Goal: Task Accomplishment & Management: Complete application form

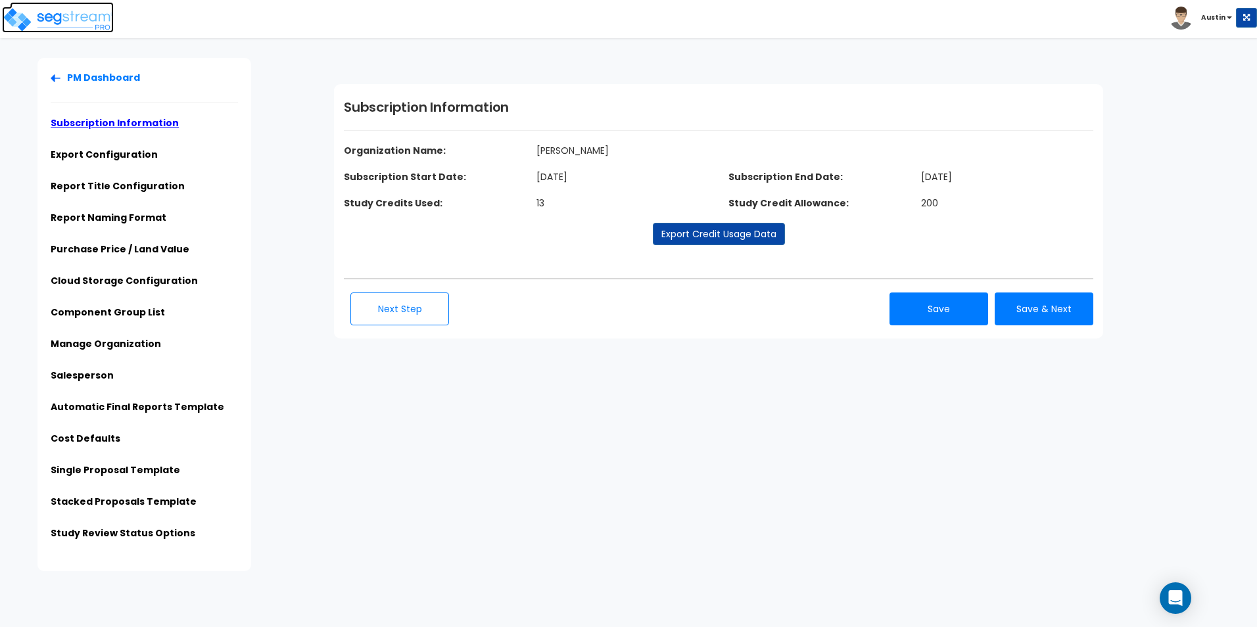
click at [55, 21] on img at bounding box center [58, 20] width 112 height 26
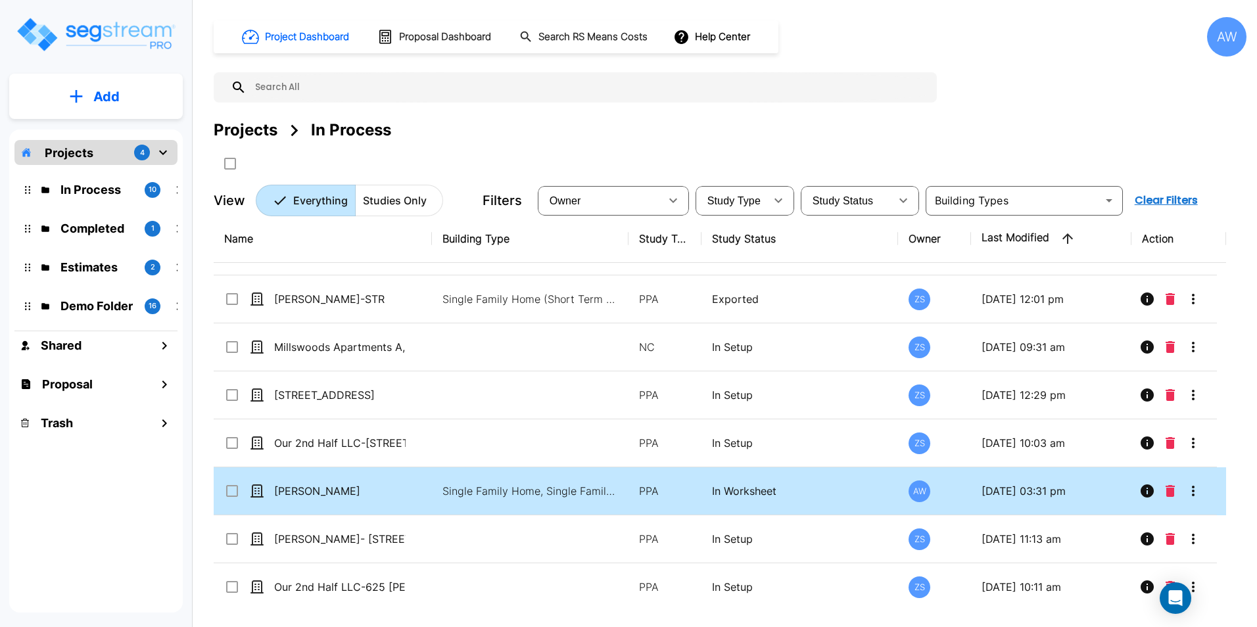
scroll to position [139, 0]
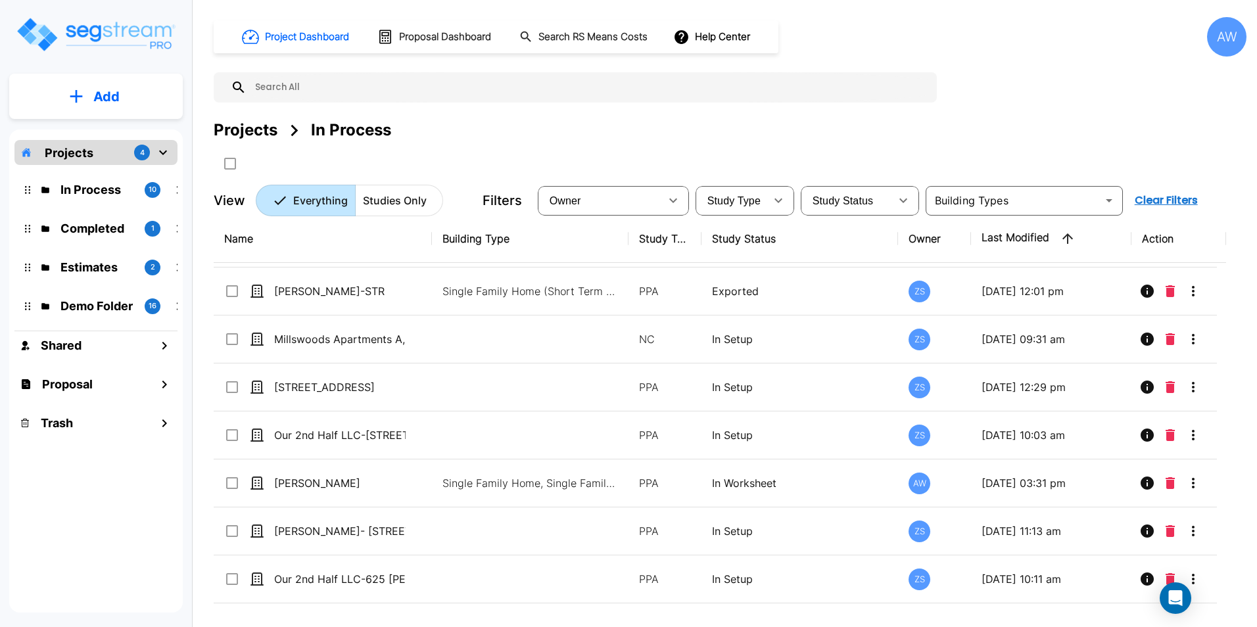
click at [971, 86] on div "Project Dashboard Proposal Dashboard Search RS Means Costs Help Center AW Proje…" at bounding box center [730, 116] width 1033 height 199
click at [994, 133] on div "Projects In Process" at bounding box center [730, 130] width 1033 height 24
click at [124, 103] on button "Add" at bounding box center [96, 97] width 174 height 38
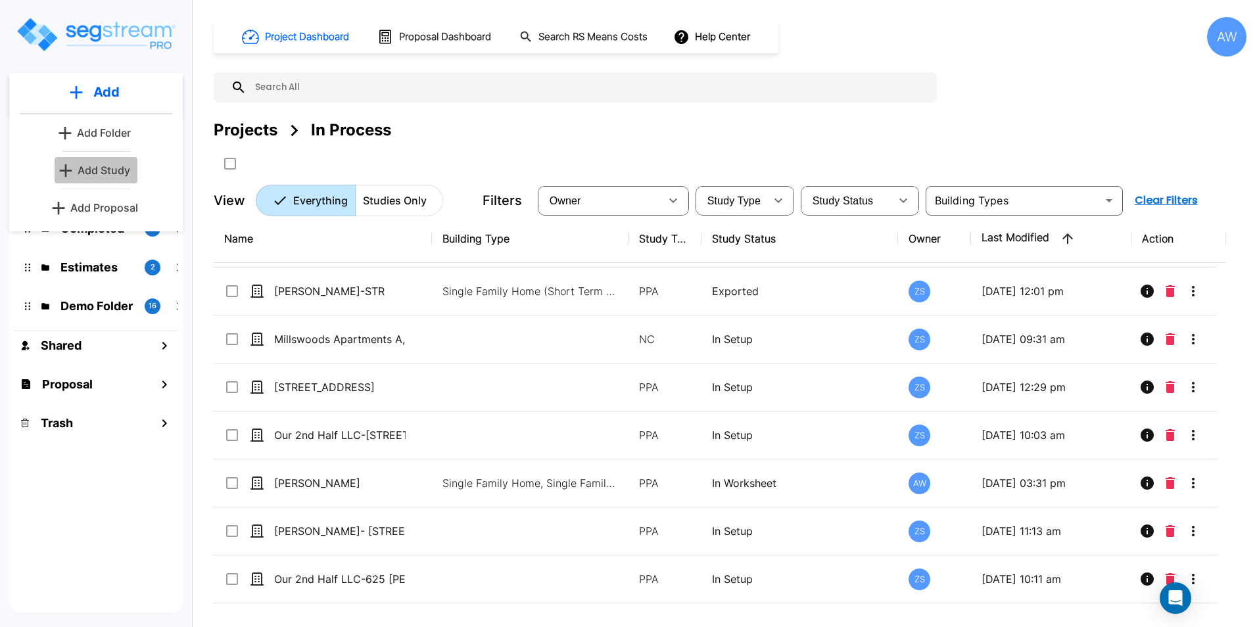
click at [87, 180] on link "Add Study" at bounding box center [96, 170] width 83 height 26
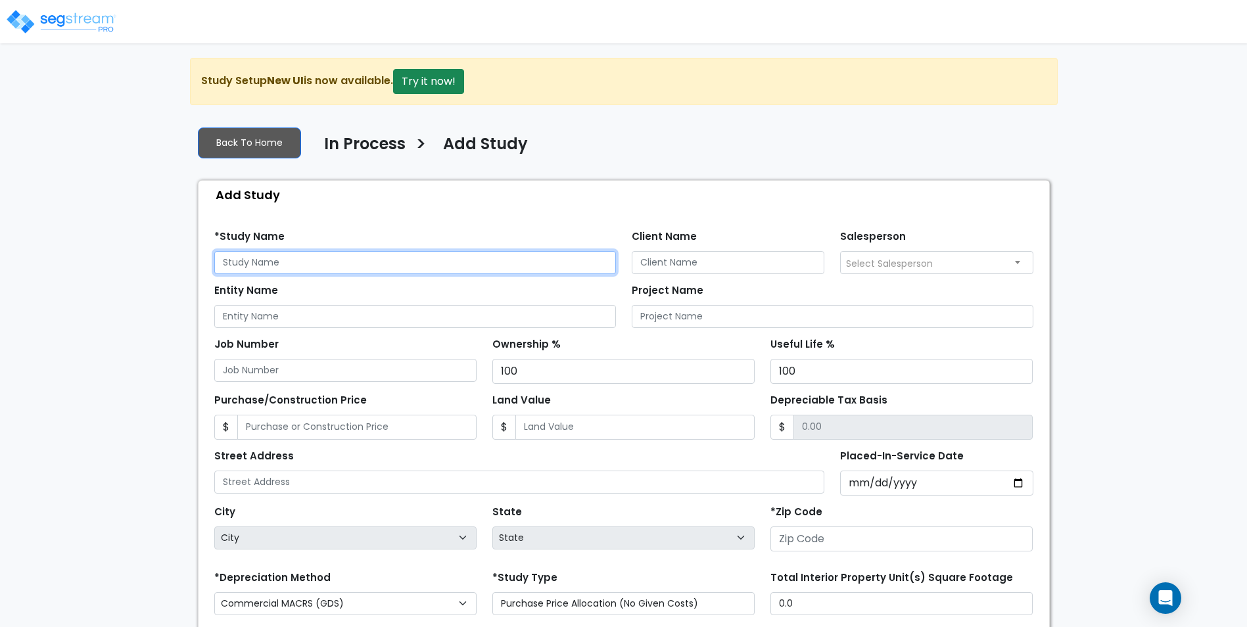
click at [342, 263] on input "text" at bounding box center [415, 262] width 402 height 23
click at [309, 259] on input "Stone" at bounding box center [415, 262] width 402 height 23
type input "Stone, Jarrod & Katherine"
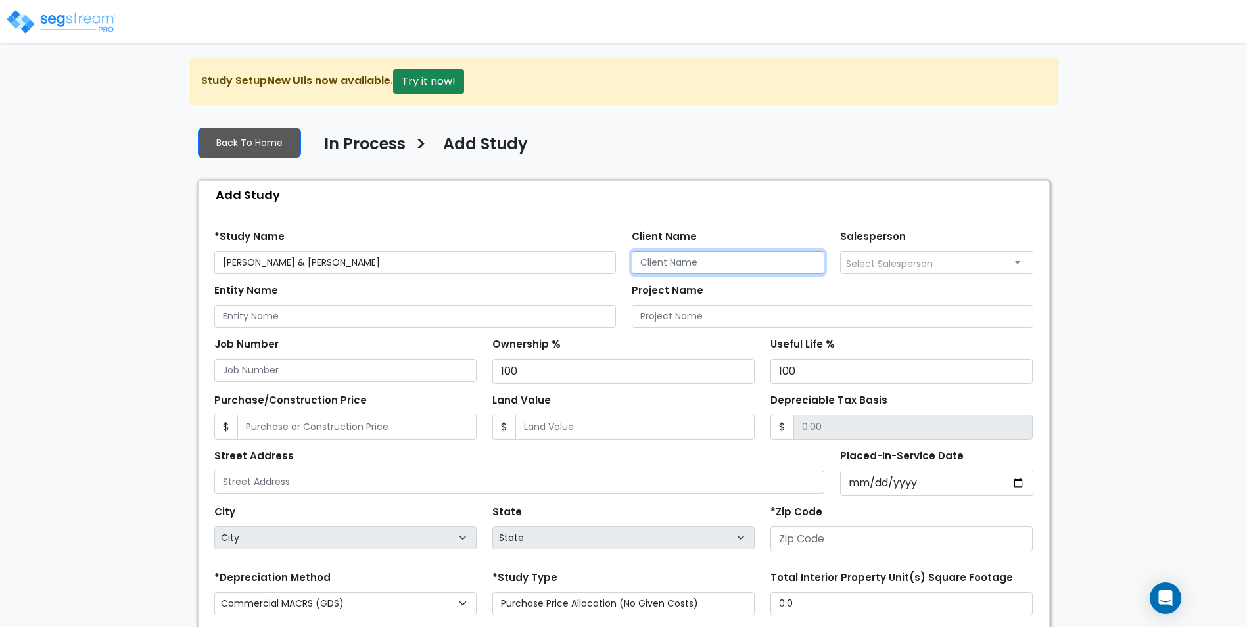
paste input "Stone, Jarrod & Katherine"
type input "[PERSON_NAME] & [PERSON_NAME]"
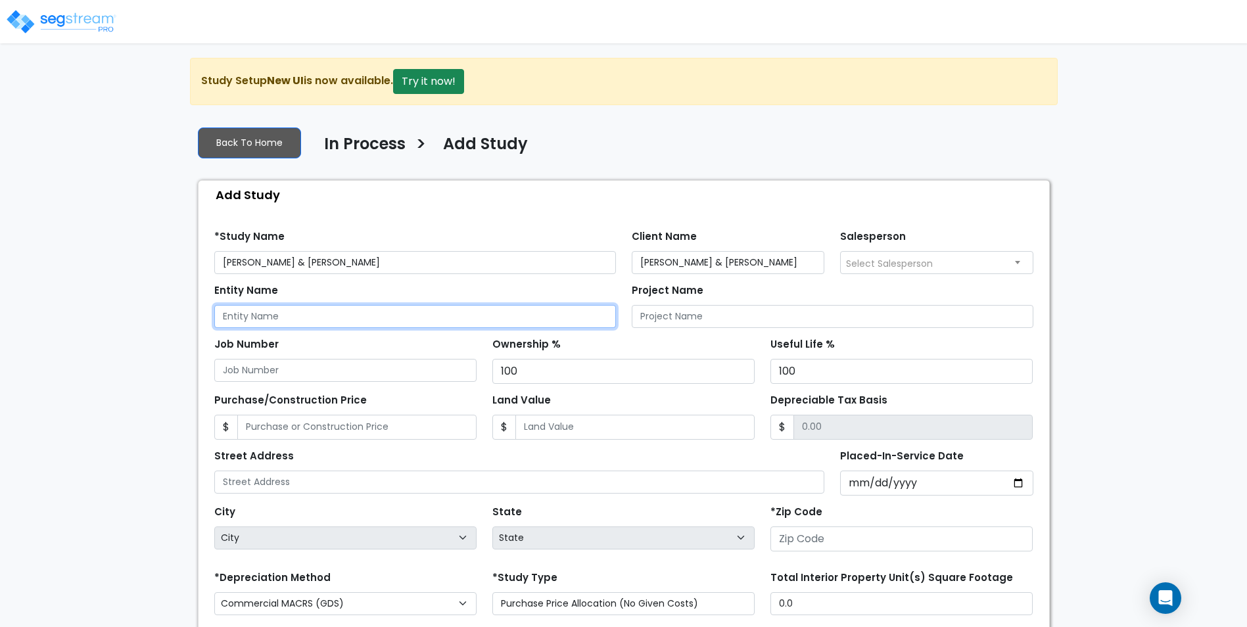
paste input "[PERSON_NAME] & [PERSON_NAME]"
type input "[PERSON_NAME] & [PERSON_NAME]"
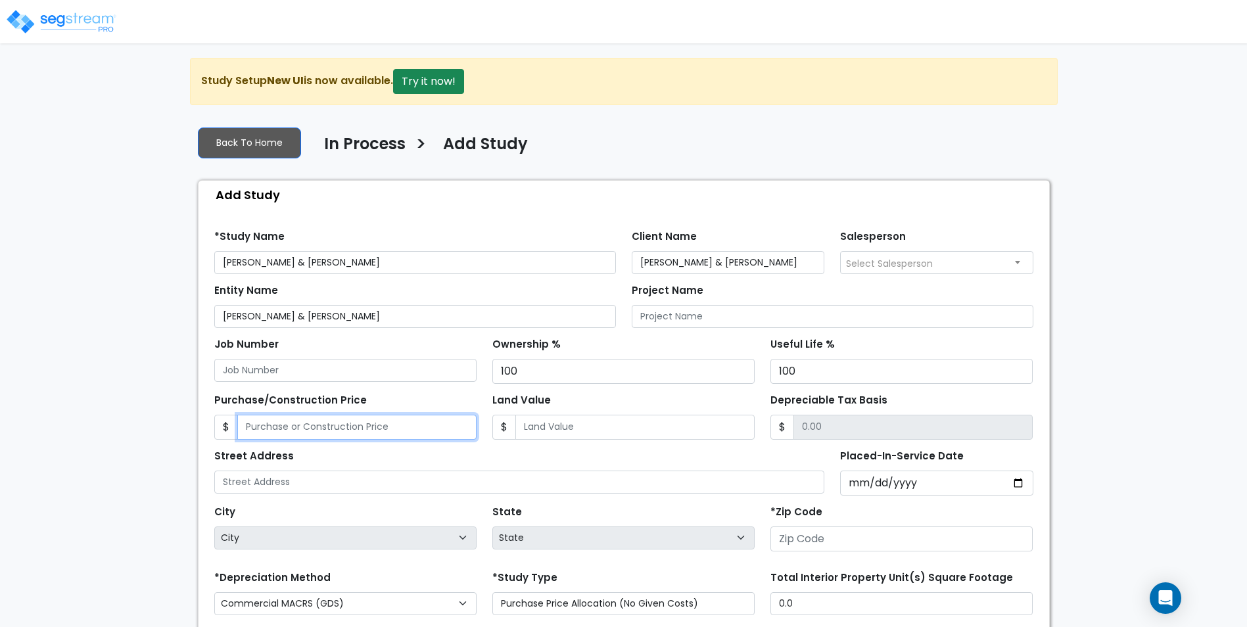
click at [331, 425] on input "Purchase/Construction Price" at bounding box center [356, 427] width 239 height 25
type input "7"
type input "7.00"
type input "73"
type input "73.00"
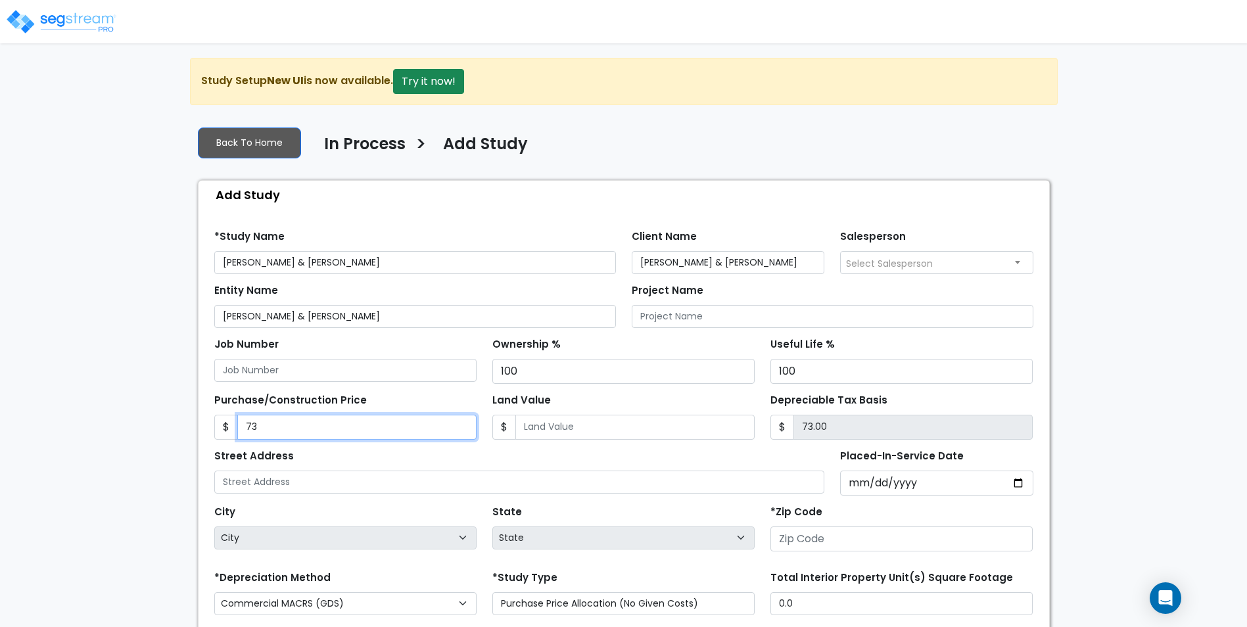
type input "739"
type input "739.00"
type input "7395"
type input "7,395.00"
type input "7,3956"
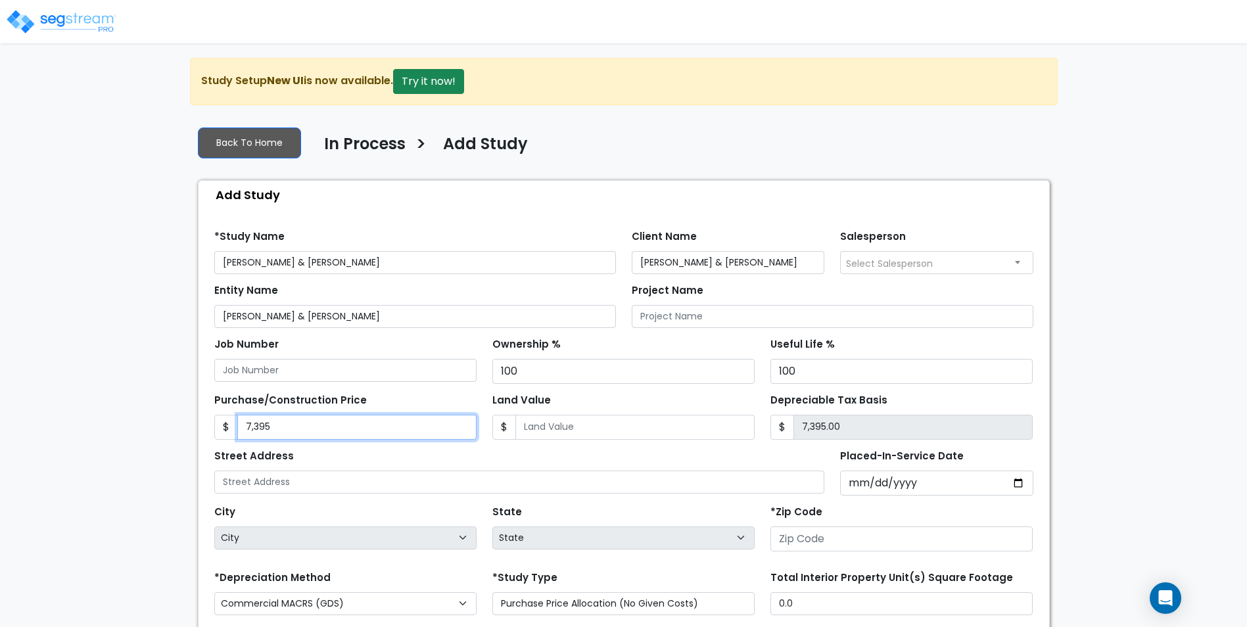
type input "73,956.00"
type input "73,9564"
type input "739,564.00"
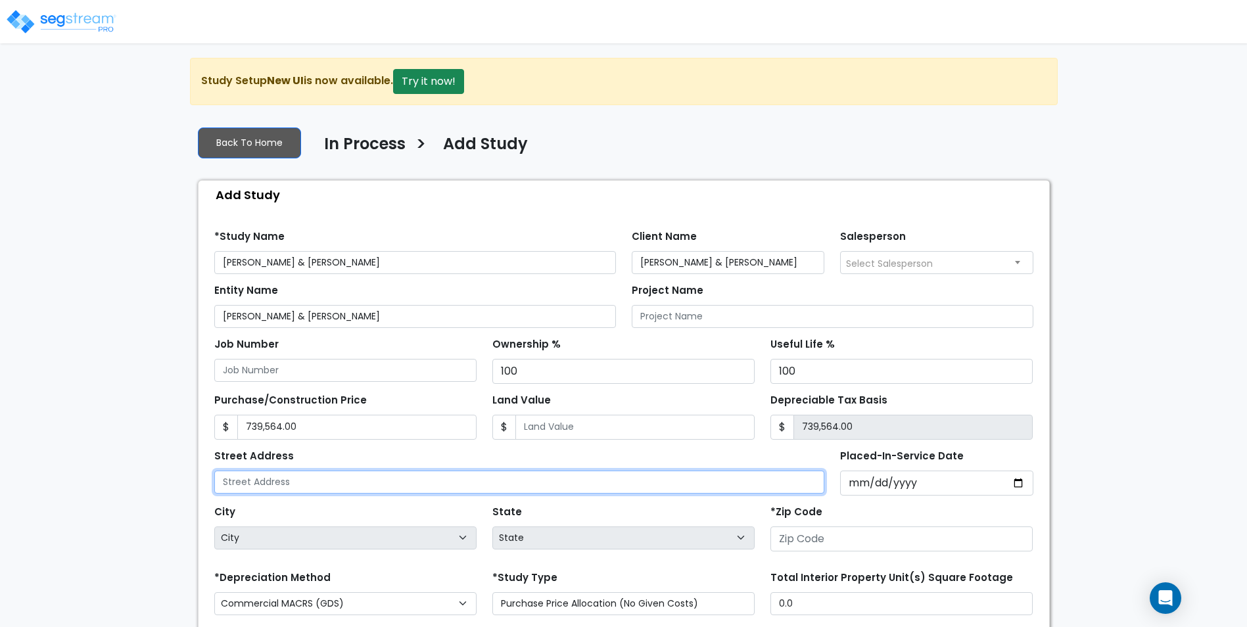
click at [298, 488] on input "text" at bounding box center [519, 482] width 611 height 23
click at [442, 488] on input "text" at bounding box center [519, 482] width 611 height 23
type input "1016 West Kirkland Avenue"
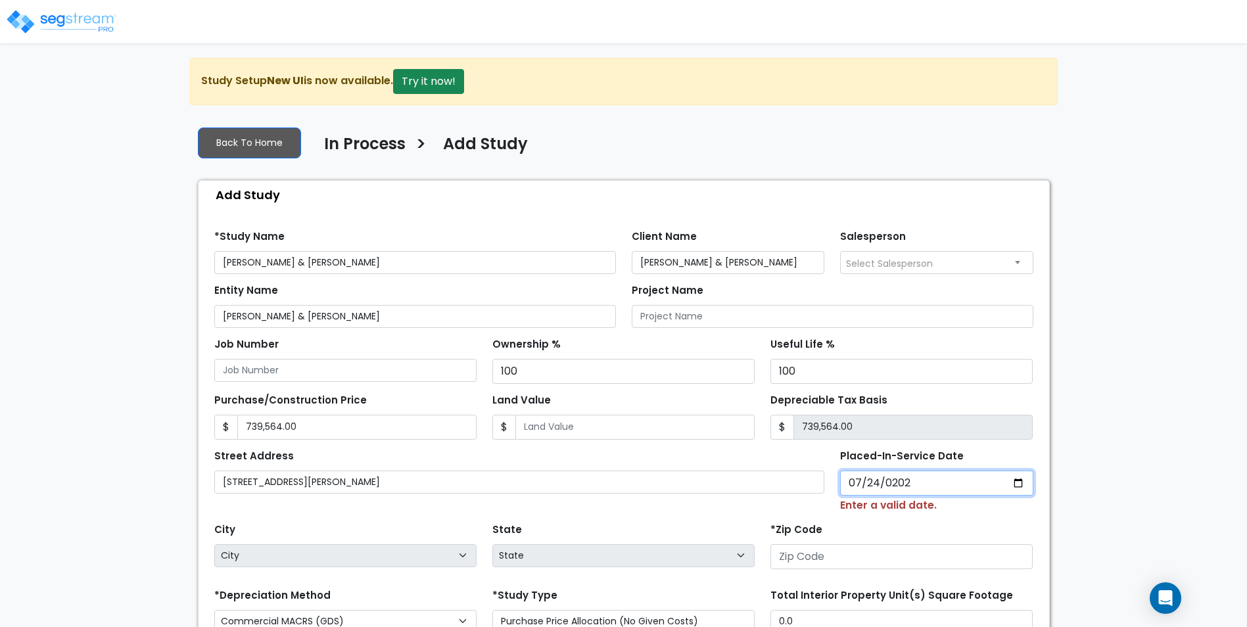
type input "2024-07-24"
select select "2024"
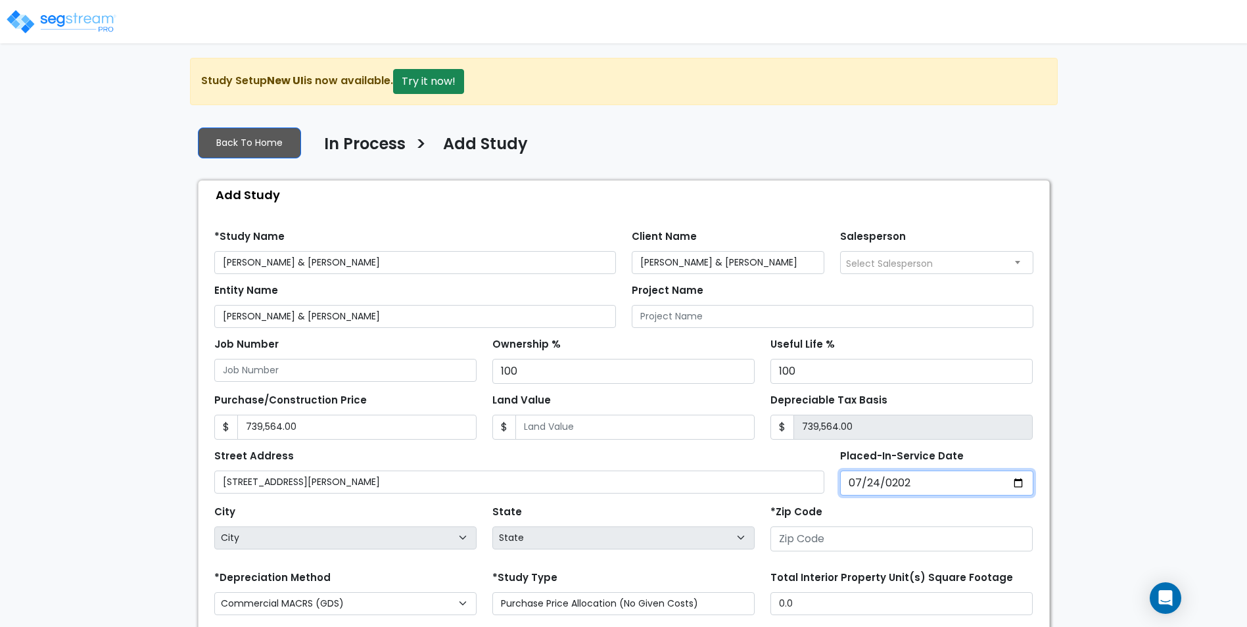
click at [931, 486] on input "2024-07-24" at bounding box center [936, 483] width 193 height 25
click at [864, 479] on input "Placed-In-Service Date" at bounding box center [936, 483] width 193 height 25
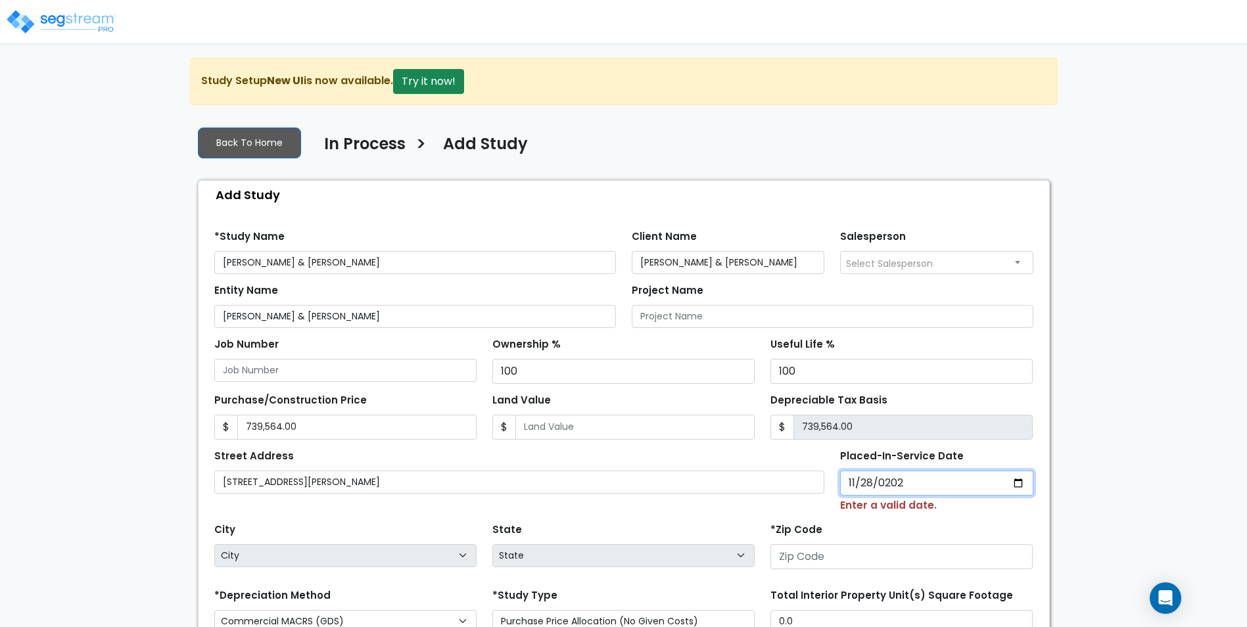
type input "2024-11-28"
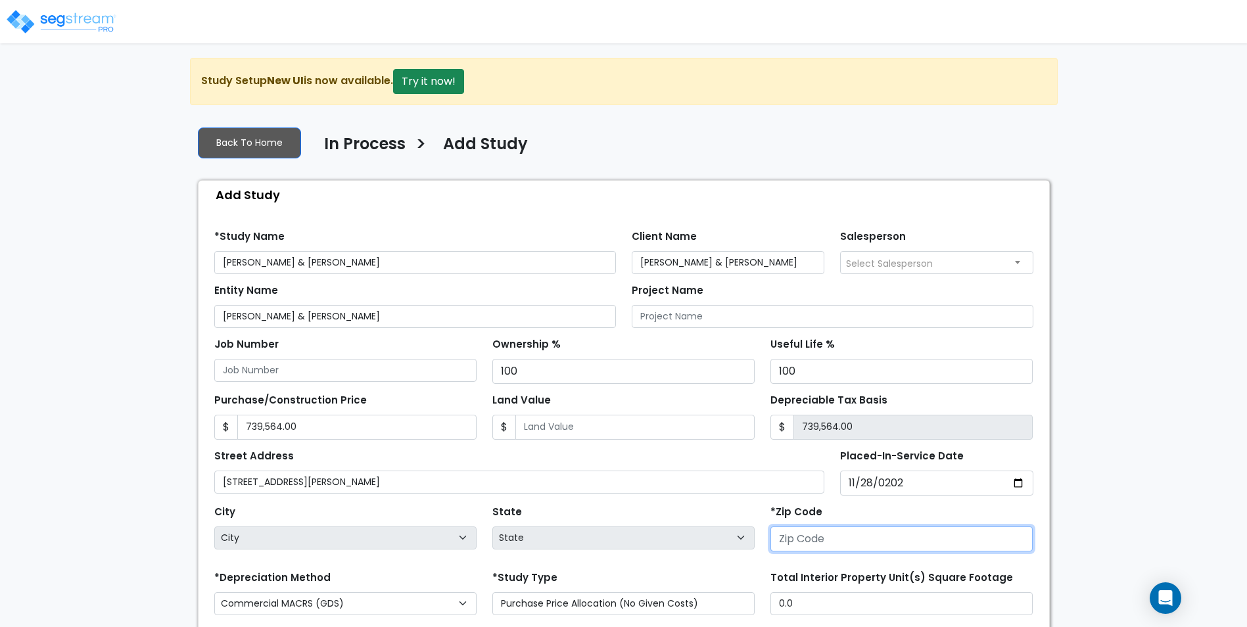
click at [827, 545] on input "number" at bounding box center [901, 538] width 262 height 25
click at [843, 538] on input "number" at bounding box center [901, 538] width 262 height 25
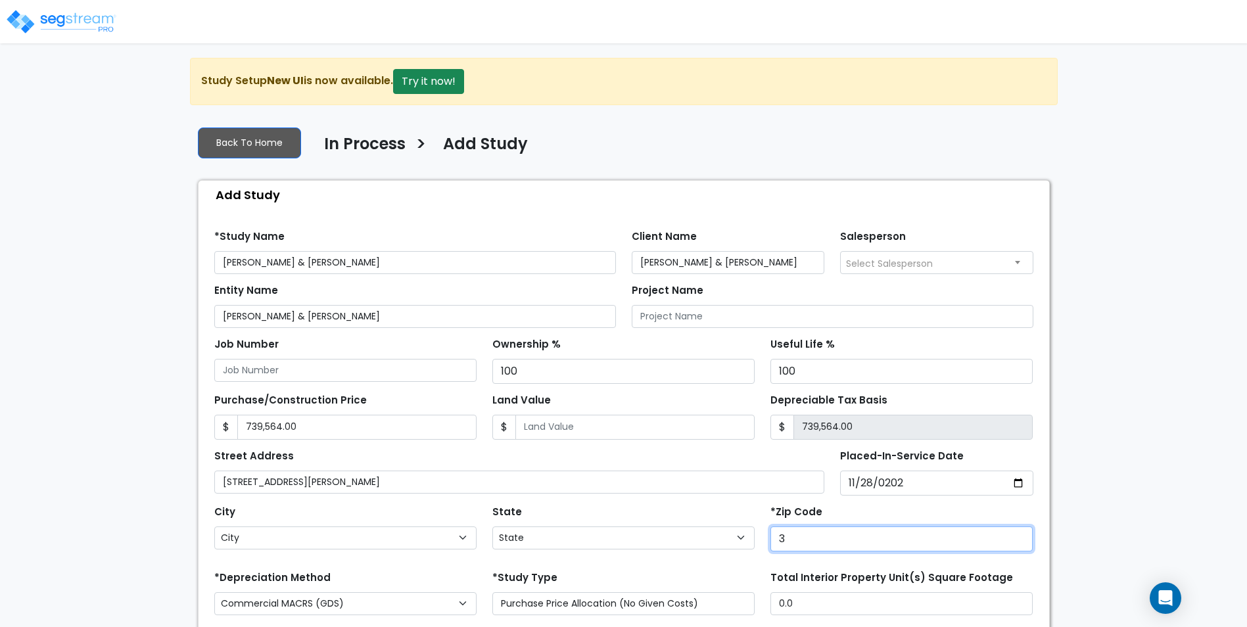
type input "37"
select select "TN"
type input "37216"
click at [127, 480] on div "We are Building your Study. So please grab a coffee and let us do the heavy lif…" at bounding box center [623, 424] width 1247 height 732
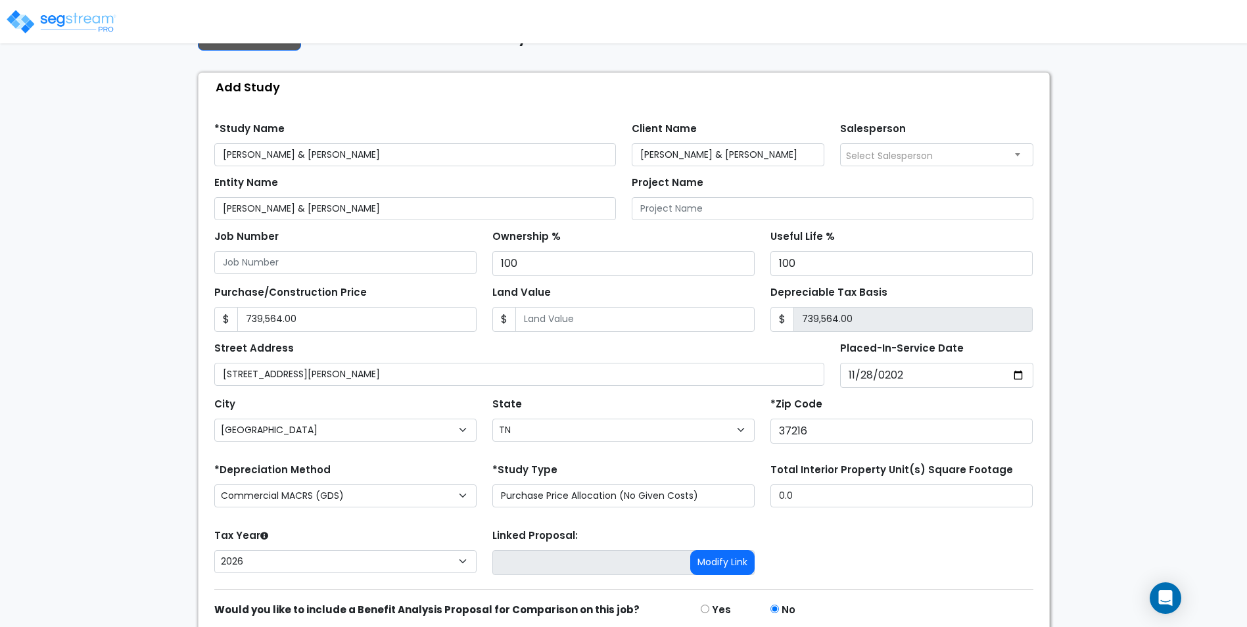
scroll to position [131, 0]
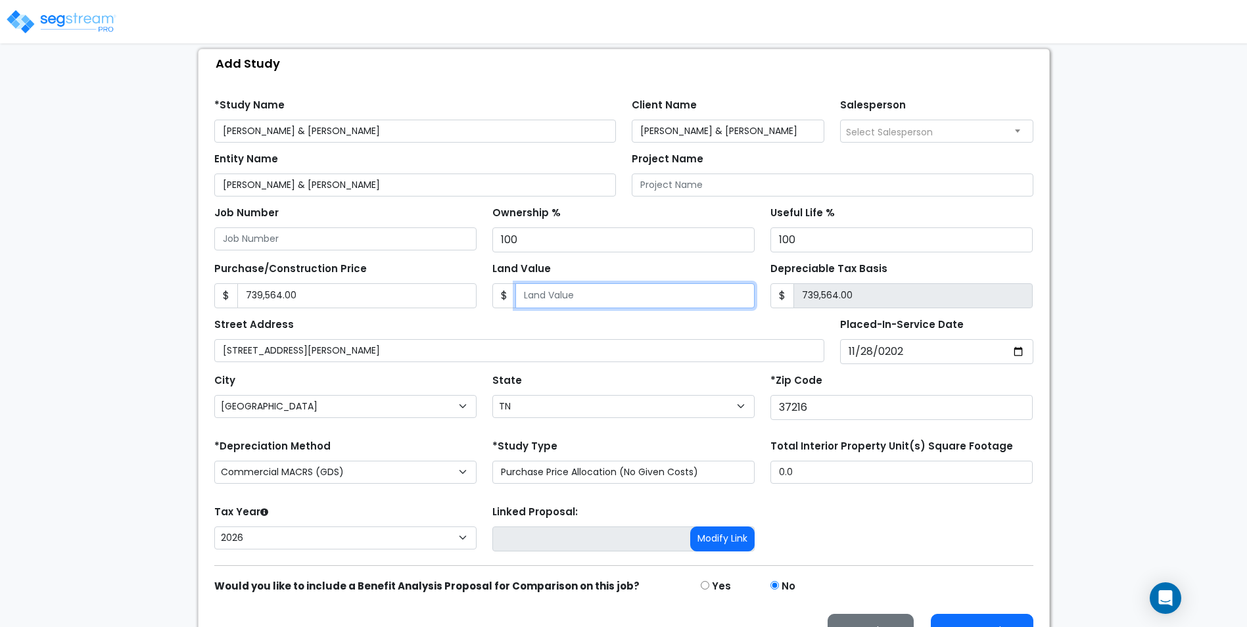
click at [575, 302] on input "Land Value" at bounding box center [634, 295] width 239 height 25
type input "1"
type input "739,563.00"
type input "12"
type input "739,552.00"
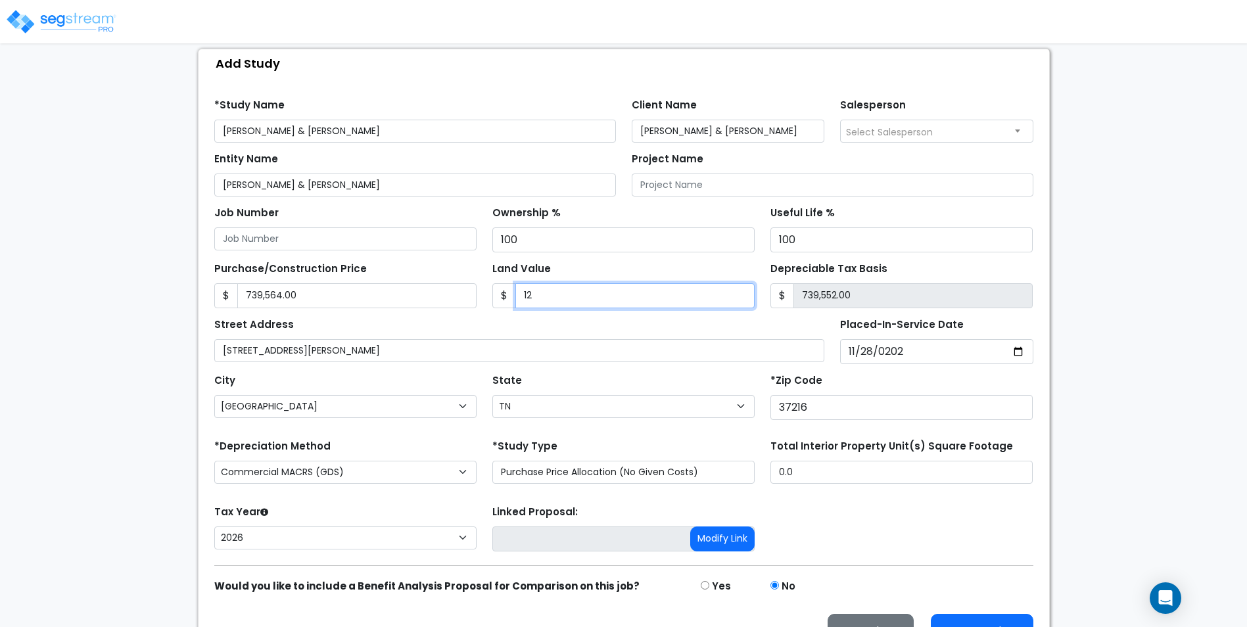
type input "128"
type input "739,436.00"
type input "1280"
type input "738,284.00"
type input "1,2800"
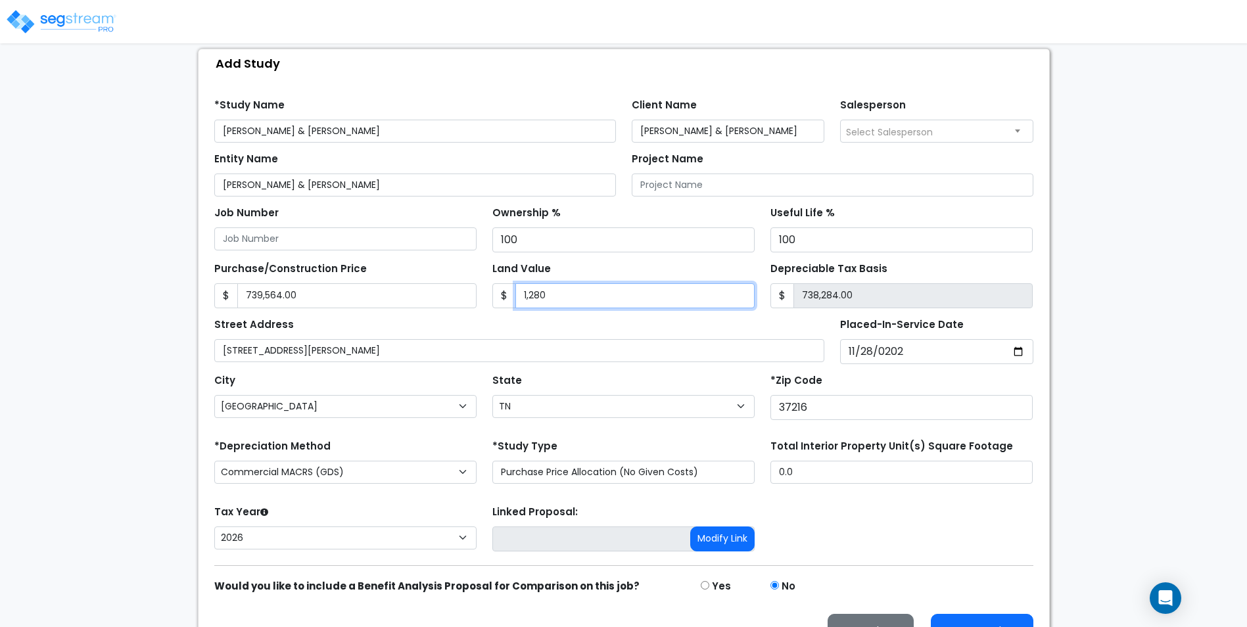
type input "726,764.00"
type input "12,8000"
type input "611,564.00"
type input "128,000"
click at [1103, 298] on div "We are Building your Study. So please grab a coffee and let us do the heavy lif…" at bounding box center [623, 292] width 1247 height 732
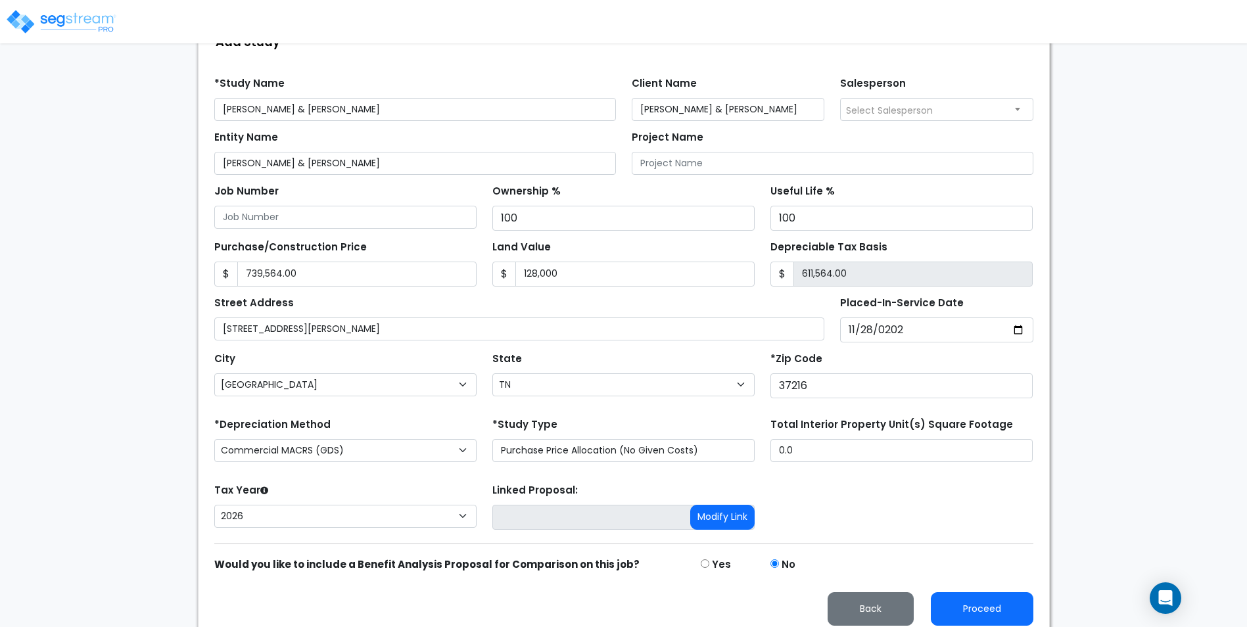
scroll to position [163, 0]
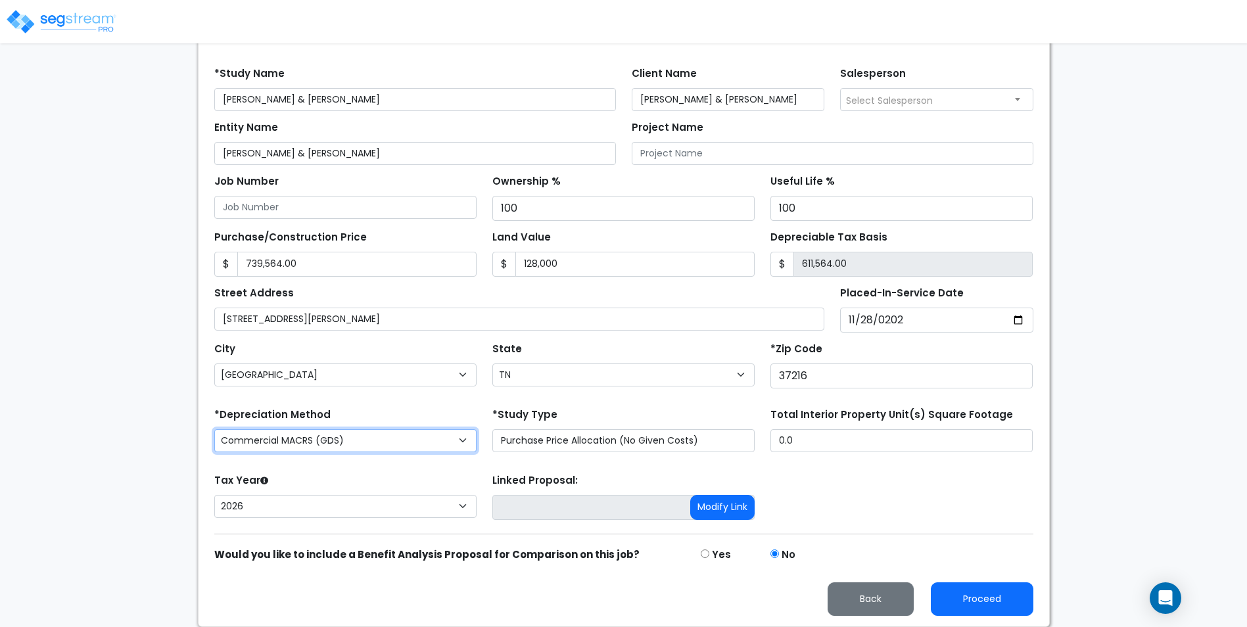
click at [430, 437] on select "Commercial MACRS (GDS) Residential Rental MACRS (GDS) Commercial MACRS (GDS) QIP" at bounding box center [345, 440] width 262 height 23
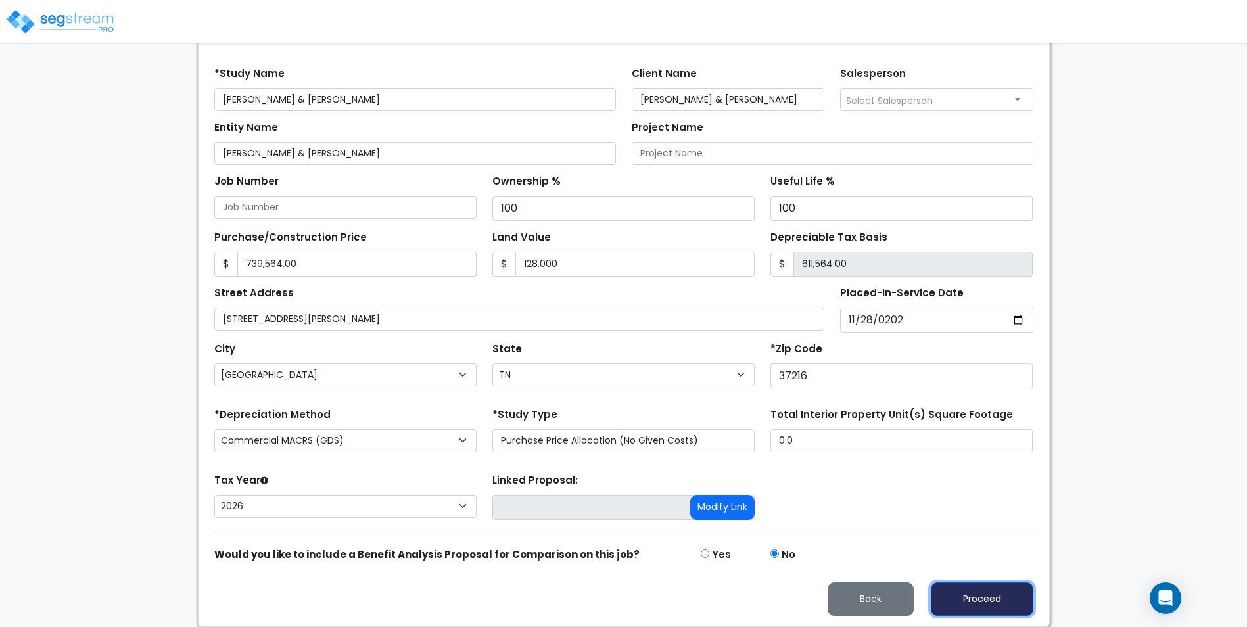
click at [990, 610] on button "Proceed" at bounding box center [982, 599] width 103 height 34
type input "739564"
type input "128000"
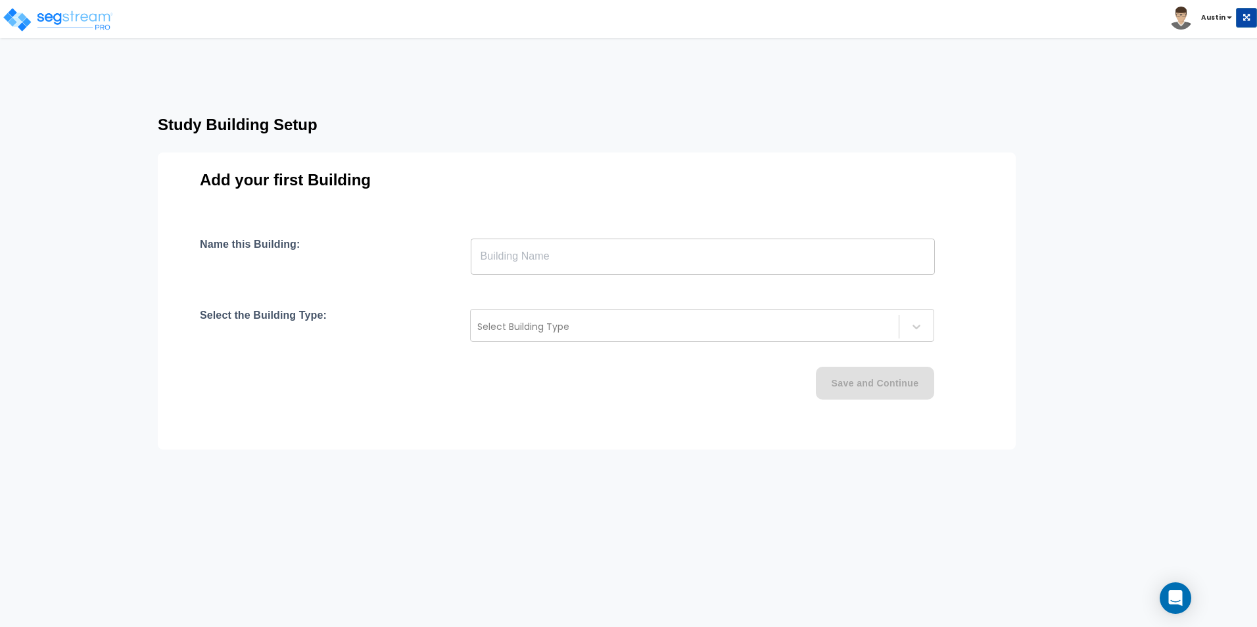
click at [571, 269] on input "text" at bounding box center [703, 256] width 464 height 37
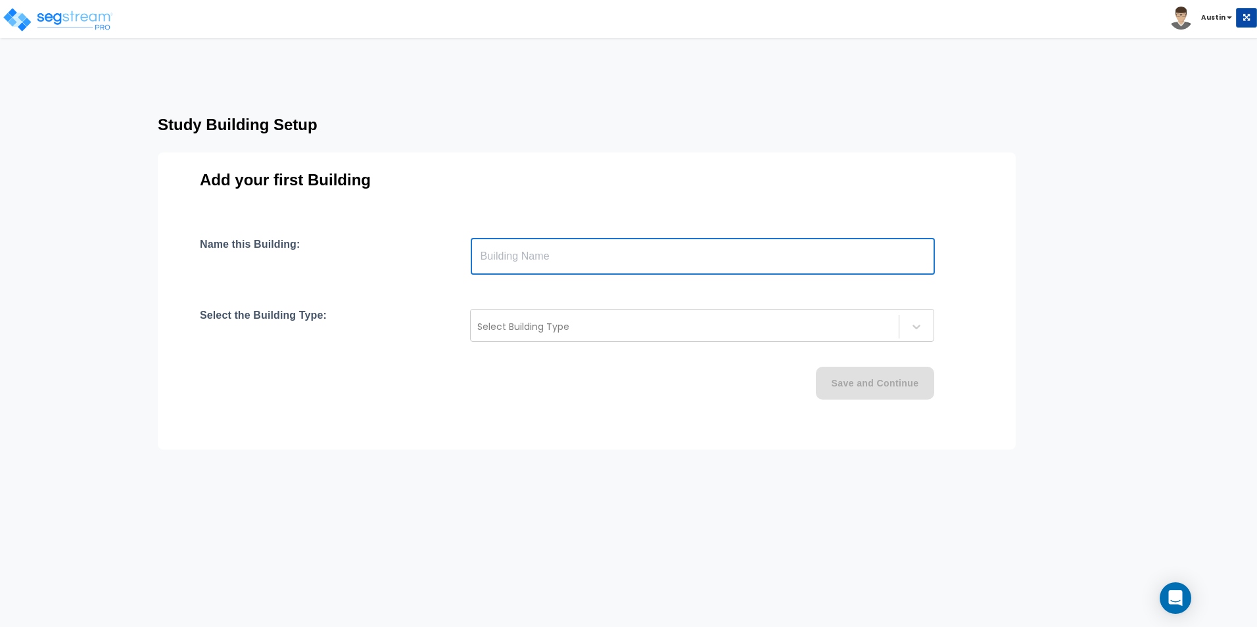
click at [381, 436] on div "Add your first Building Name this Building: ​ Select the Building Type: Select …" at bounding box center [587, 300] width 858 height 297
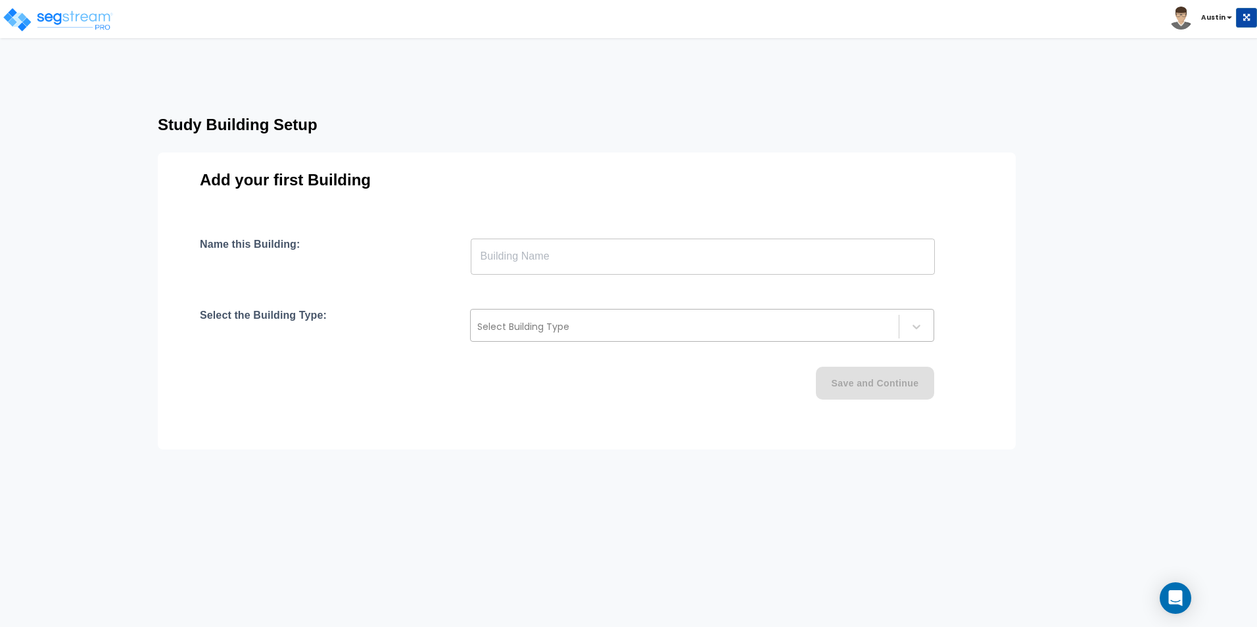
click at [526, 331] on div at bounding box center [684, 327] width 415 height 16
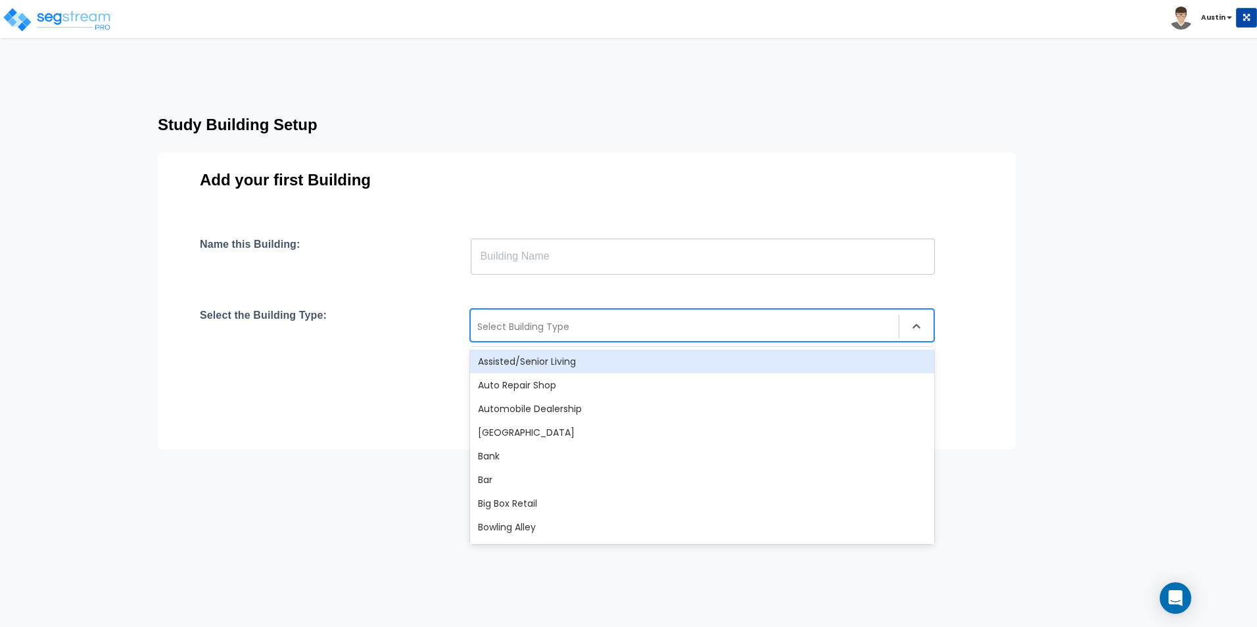
click at [526, 331] on div at bounding box center [684, 327] width 415 height 16
click at [540, 262] on input "text" at bounding box center [703, 256] width 464 height 37
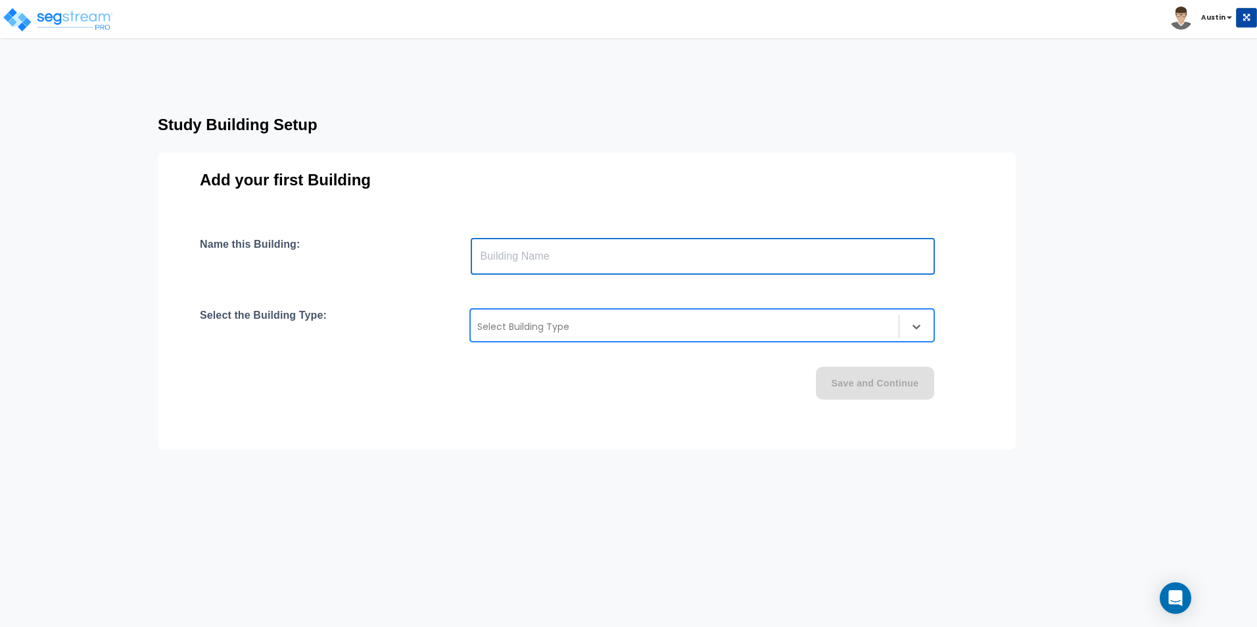
paste input "text"
click at [536, 264] on input "text" at bounding box center [703, 256] width 464 height 37
click at [628, 256] on input "Stone," at bounding box center [703, 256] width 464 height 37
click at [678, 319] on div at bounding box center [684, 327] width 415 height 16
type input "[PERSON_NAME] & [PERSON_NAME]"
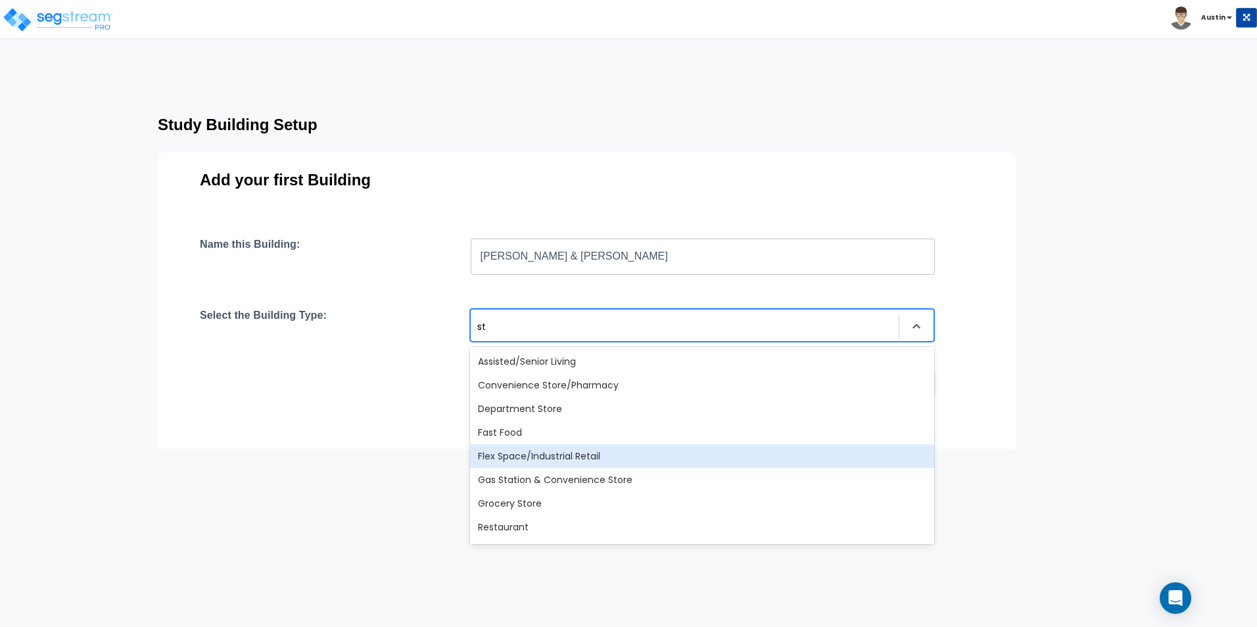
type input "s"
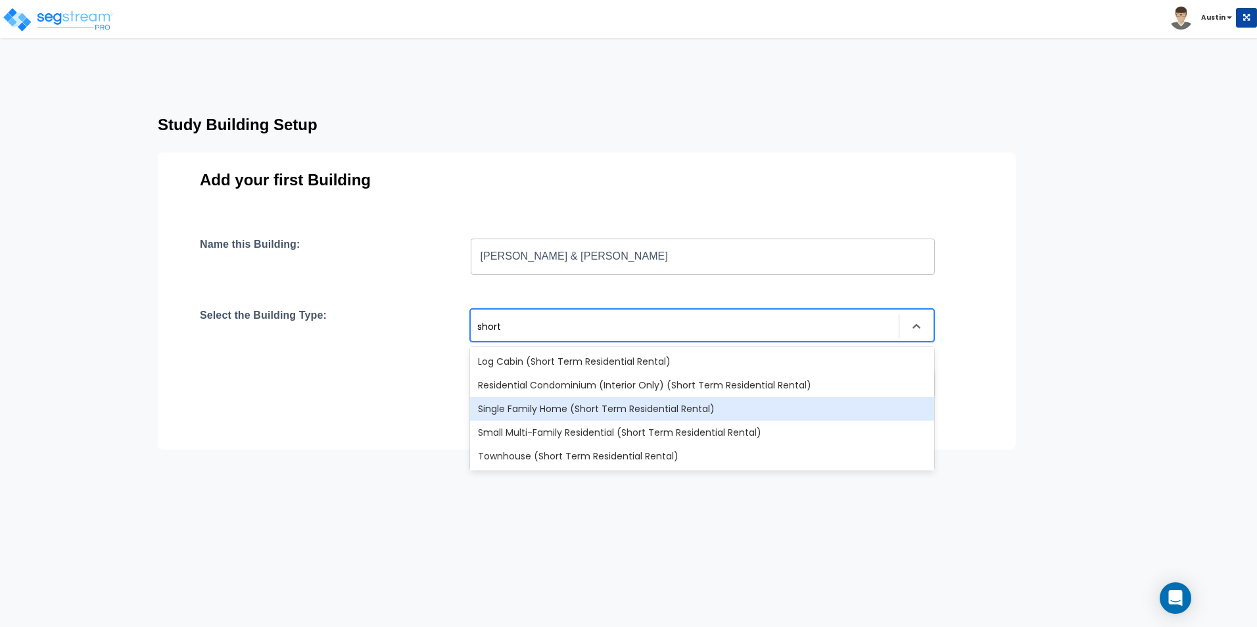
type input "short"
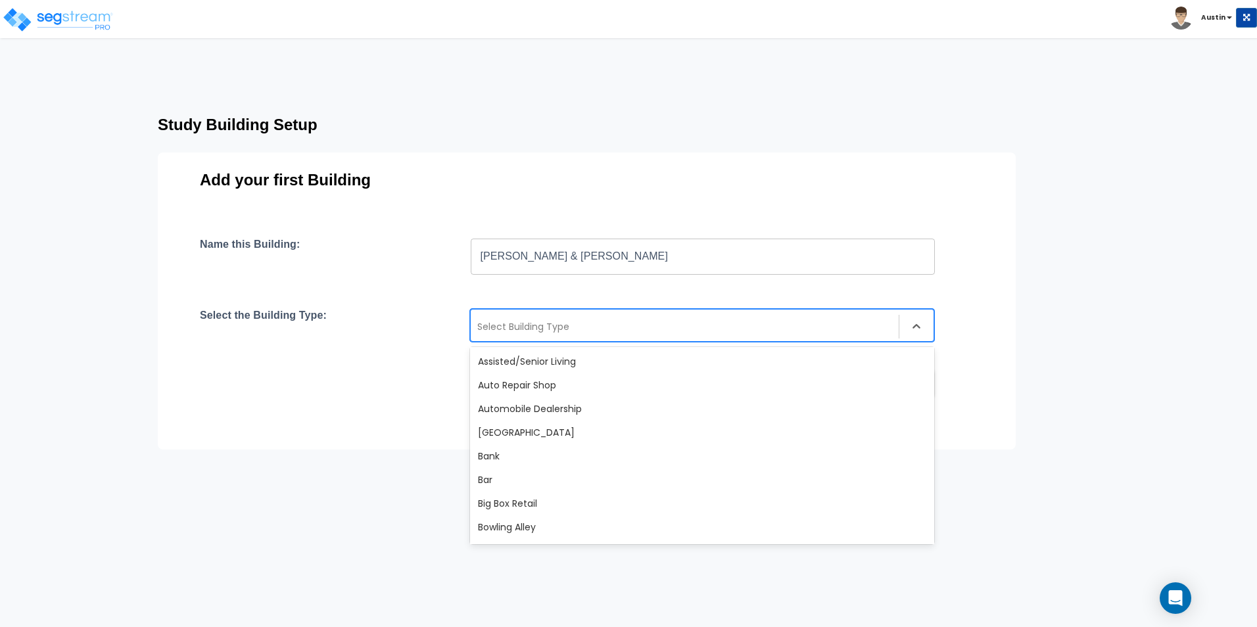
click at [625, 317] on div "Select Building Type" at bounding box center [685, 326] width 428 height 21
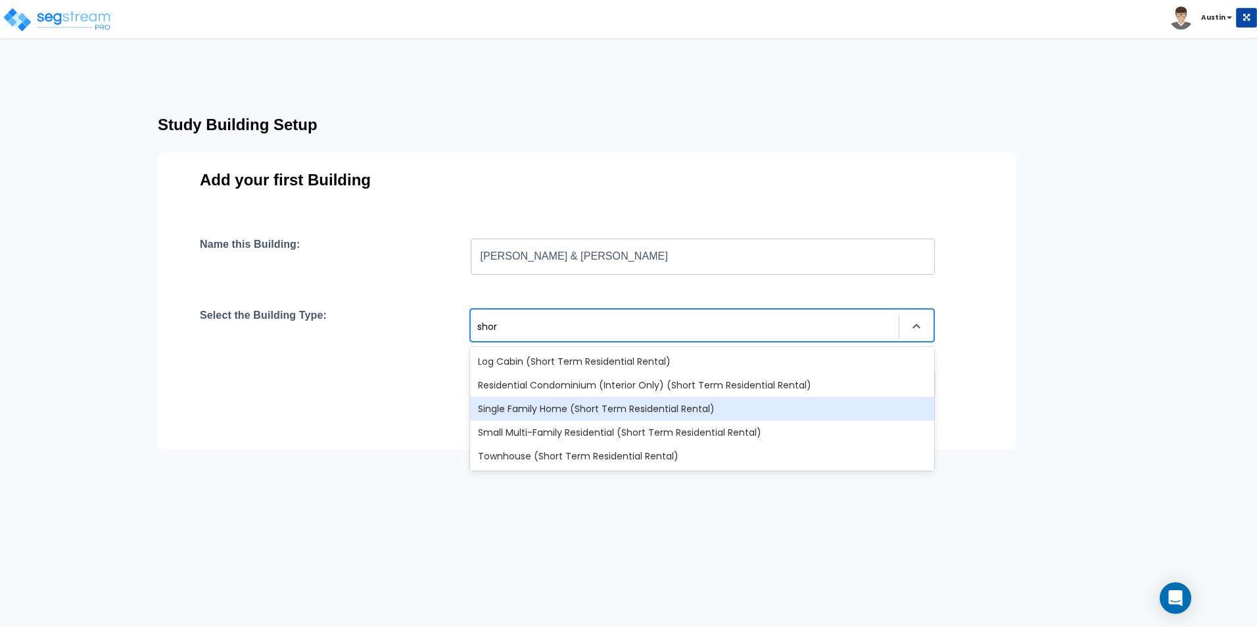
type input "short"
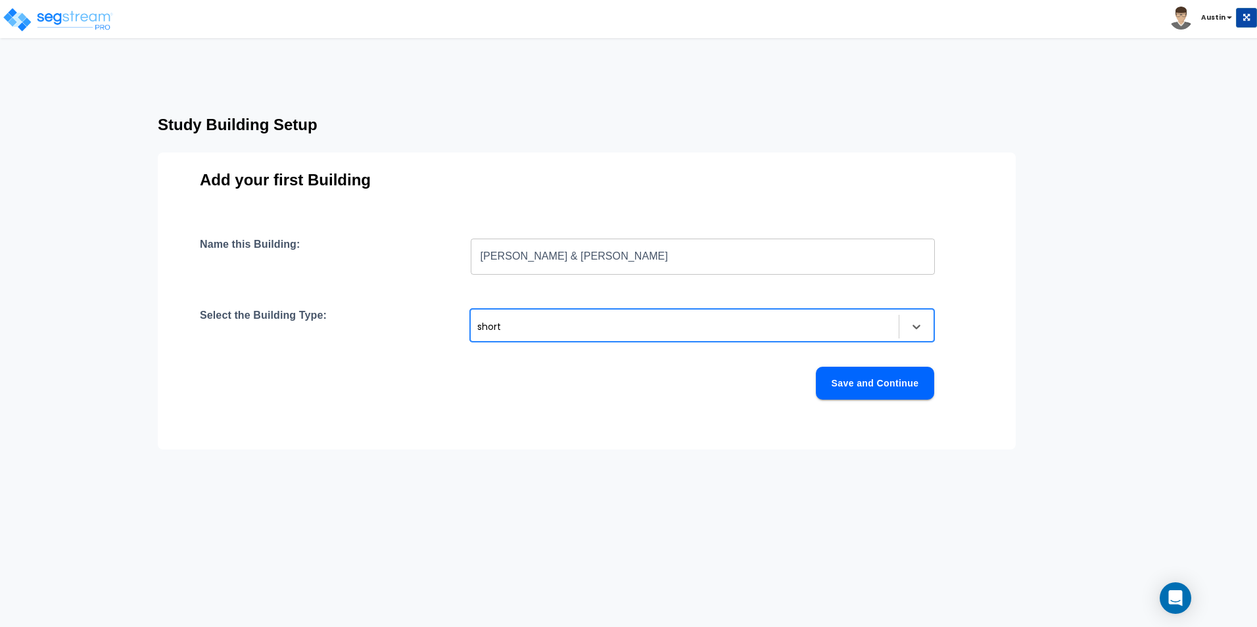
click at [1001, 312] on div "Add your first Building Name this Building: Stone, Jarrod & Katherine ​ Select …" at bounding box center [587, 300] width 858 height 297
click at [670, 331] on div "short" at bounding box center [684, 327] width 415 height 16
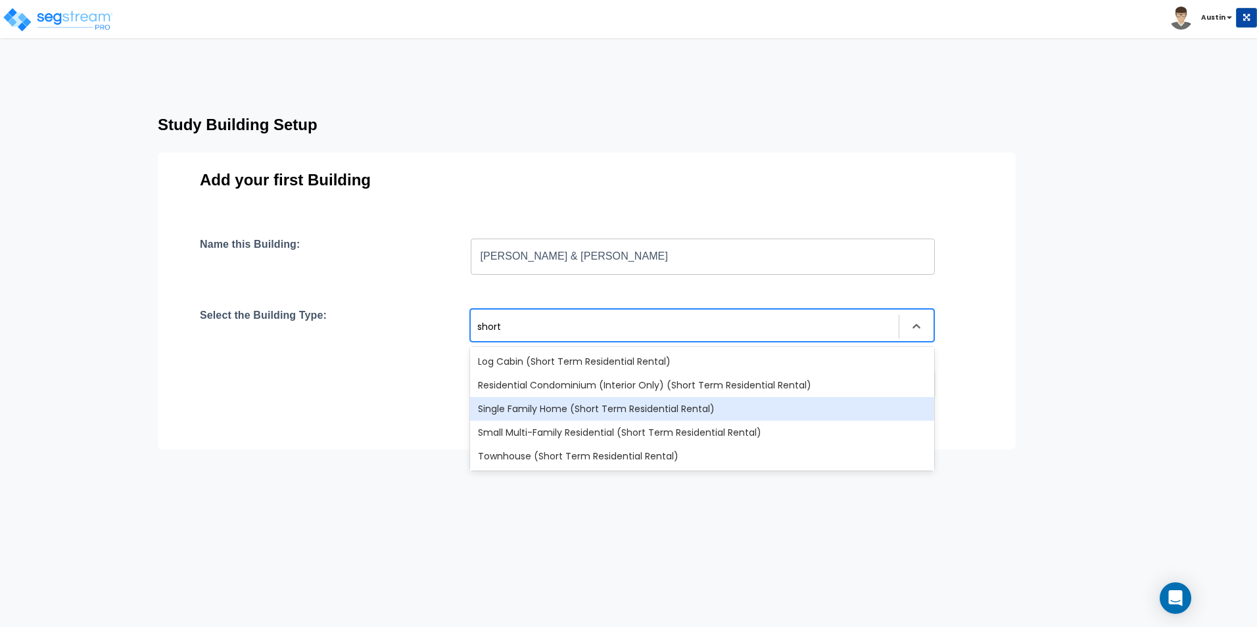
click at [649, 411] on div "Single Family Home (Short Term Residential Rental)" at bounding box center [702, 409] width 464 height 24
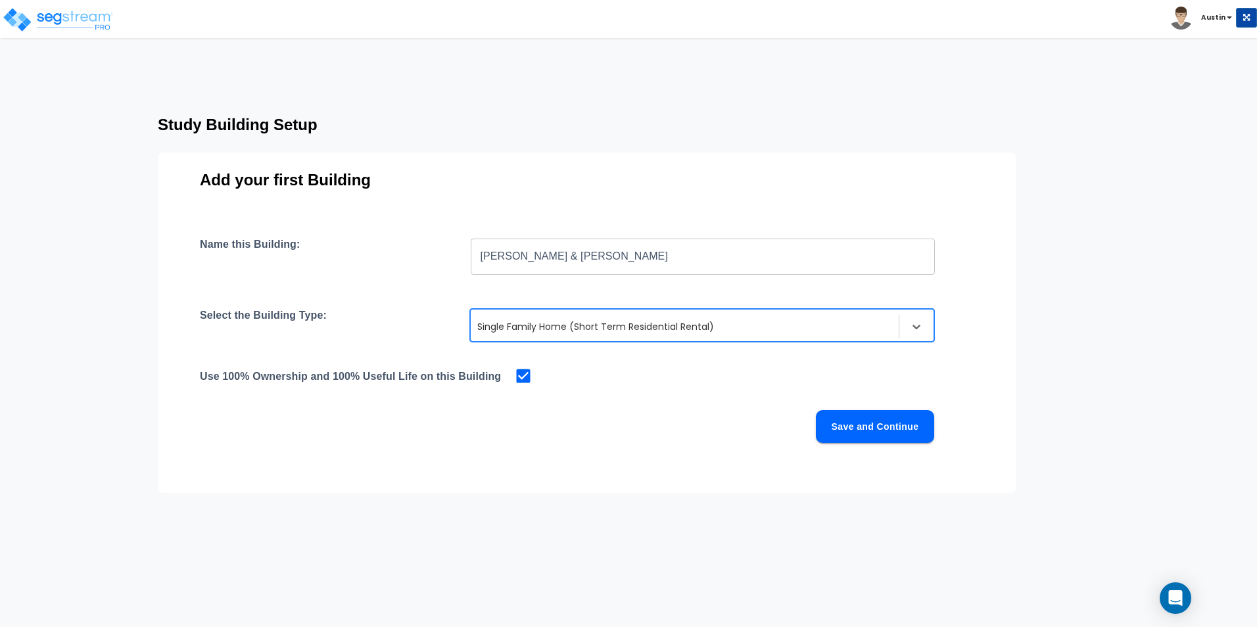
click at [662, 405] on div "Name this Building: Stone, Jarrod & Katherine ​ Select the Building Type: optio…" at bounding box center [587, 356] width 774 height 237
click at [917, 438] on button "Save and Continue" at bounding box center [875, 426] width 118 height 33
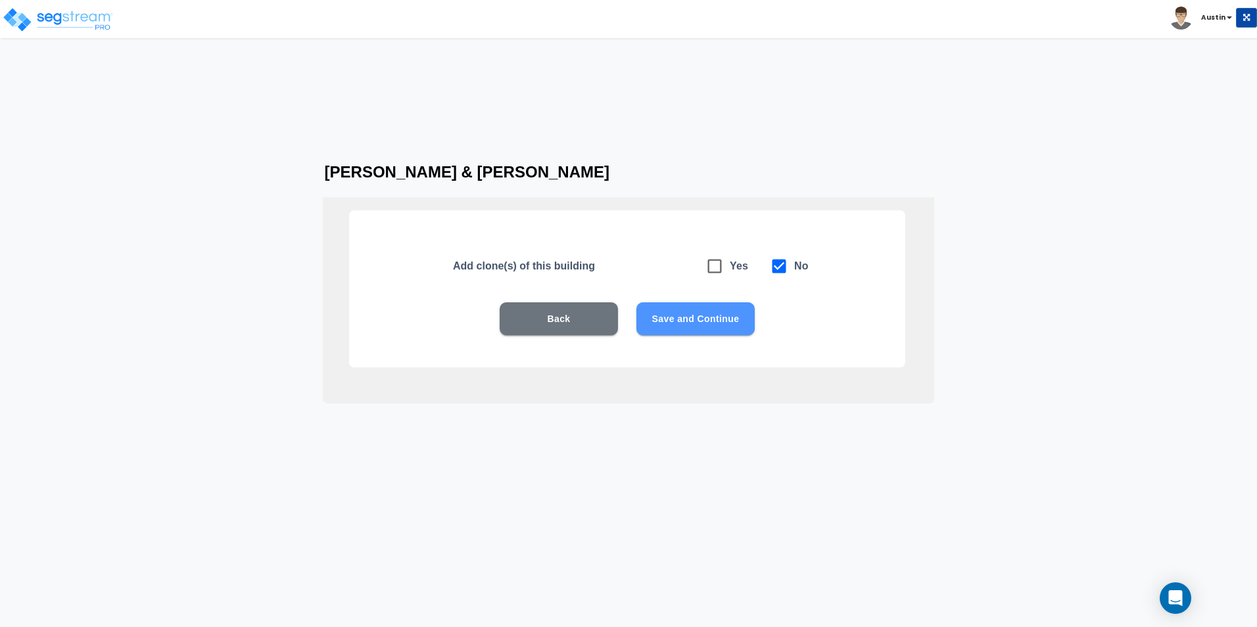
click at [720, 319] on button "Save and Continue" at bounding box center [695, 318] width 118 height 33
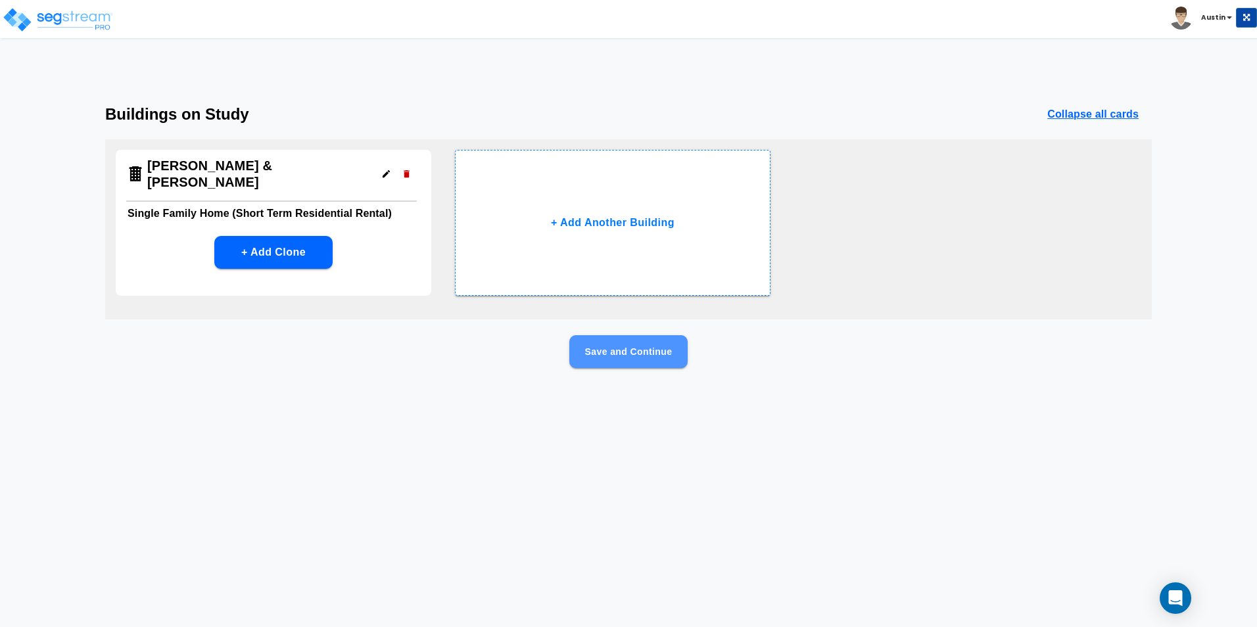
click at [640, 358] on button "Save and Continue" at bounding box center [628, 351] width 118 height 33
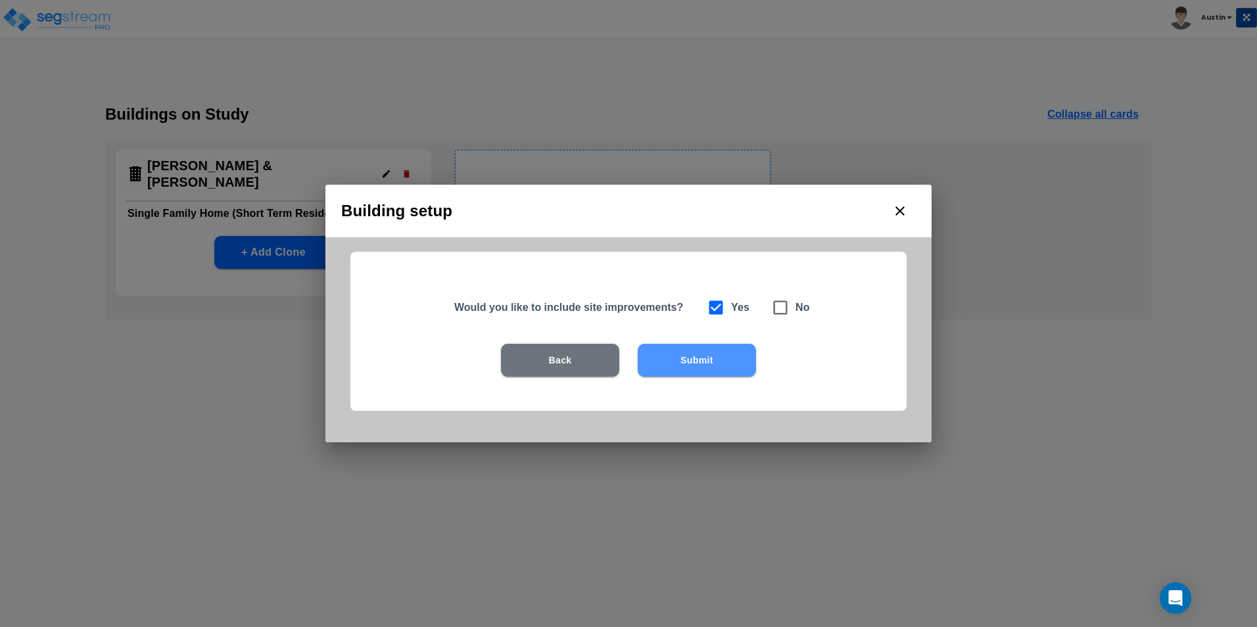
click at [671, 358] on button "Submit" at bounding box center [697, 360] width 118 height 33
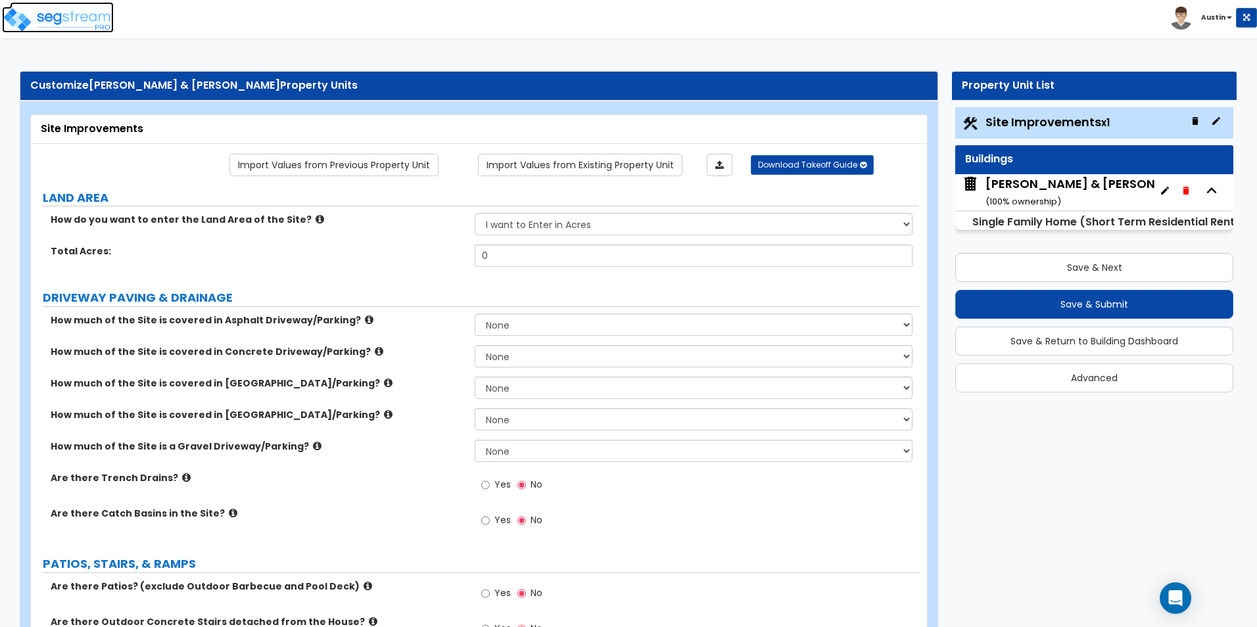
click at [34, 32] on img at bounding box center [58, 20] width 112 height 26
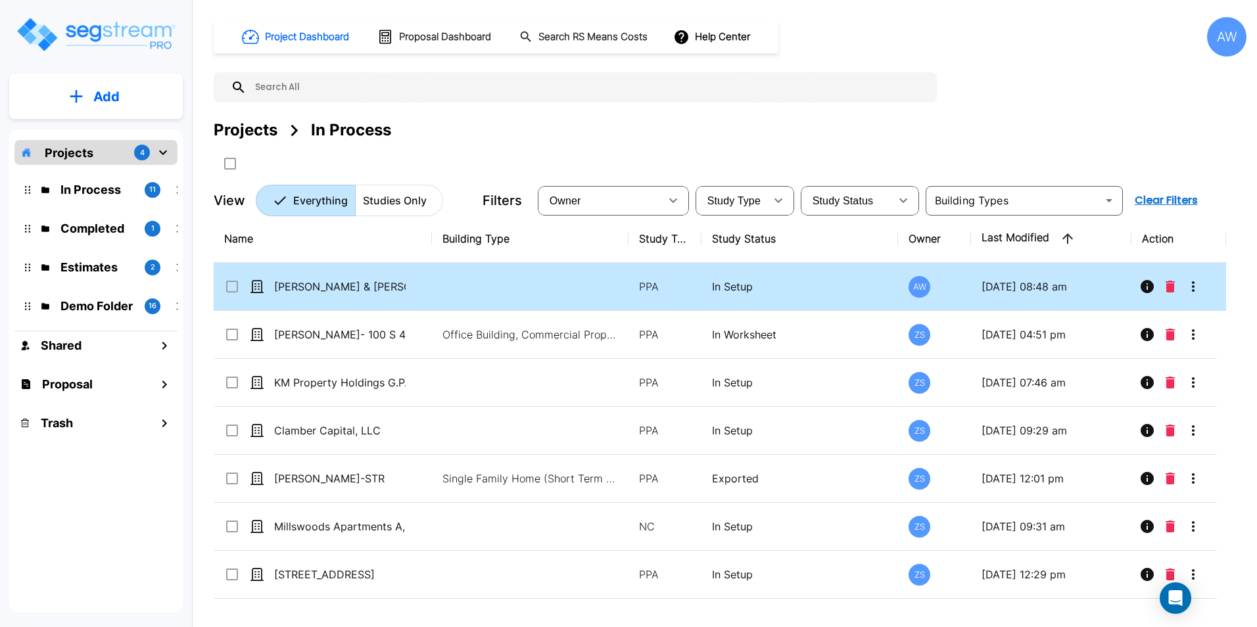
click at [463, 293] on td at bounding box center [530, 287] width 197 height 48
click at [444, 294] on td at bounding box center [530, 287] width 197 height 48
checkbox input "false"
click at [444, 294] on td at bounding box center [530, 287] width 197 height 48
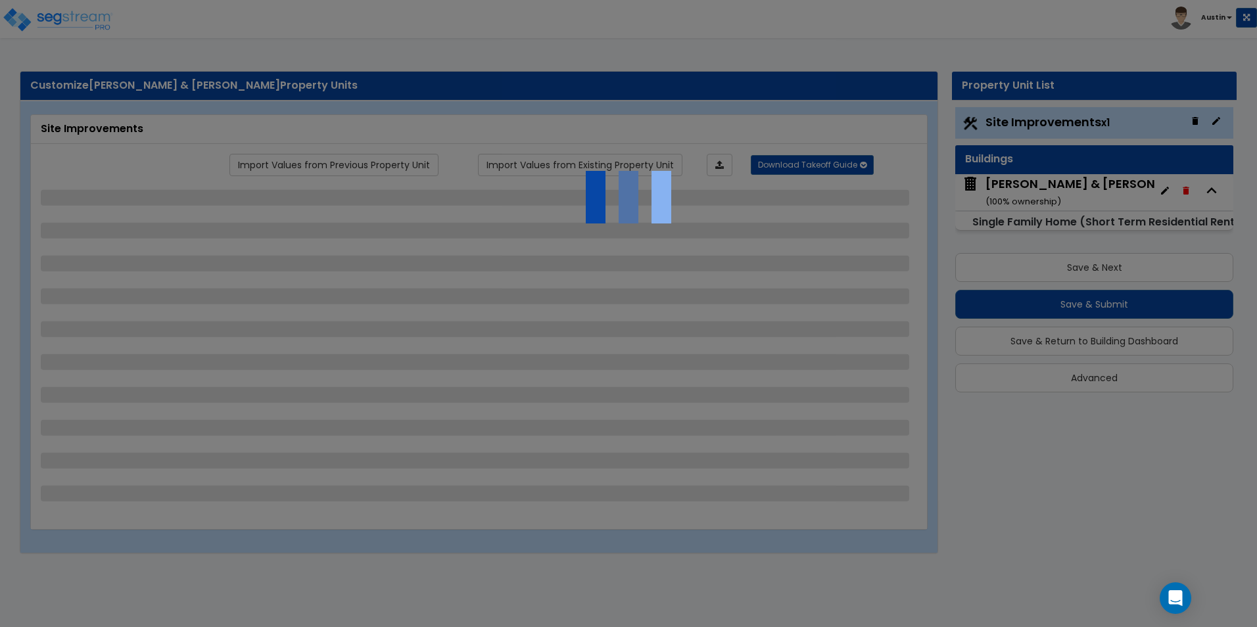
click at [1020, 369] on div at bounding box center [628, 313] width 1257 height 627
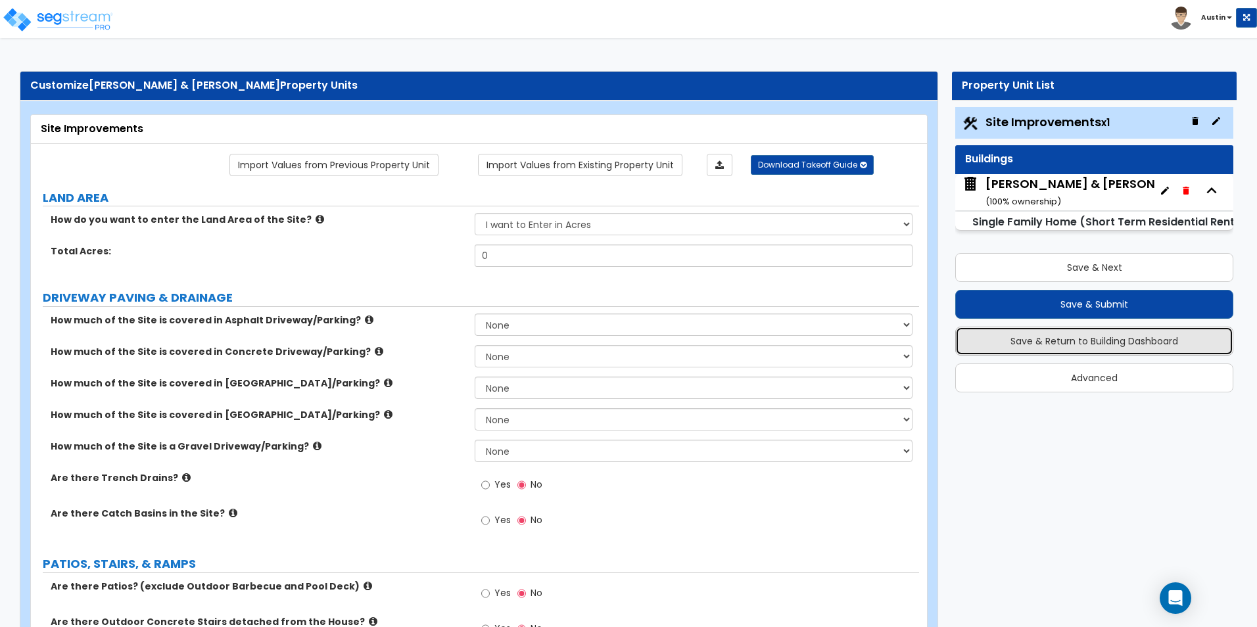
click at [1117, 342] on button "Save & Return to Building Dashboard" at bounding box center [1094, 341] width 278 height 29
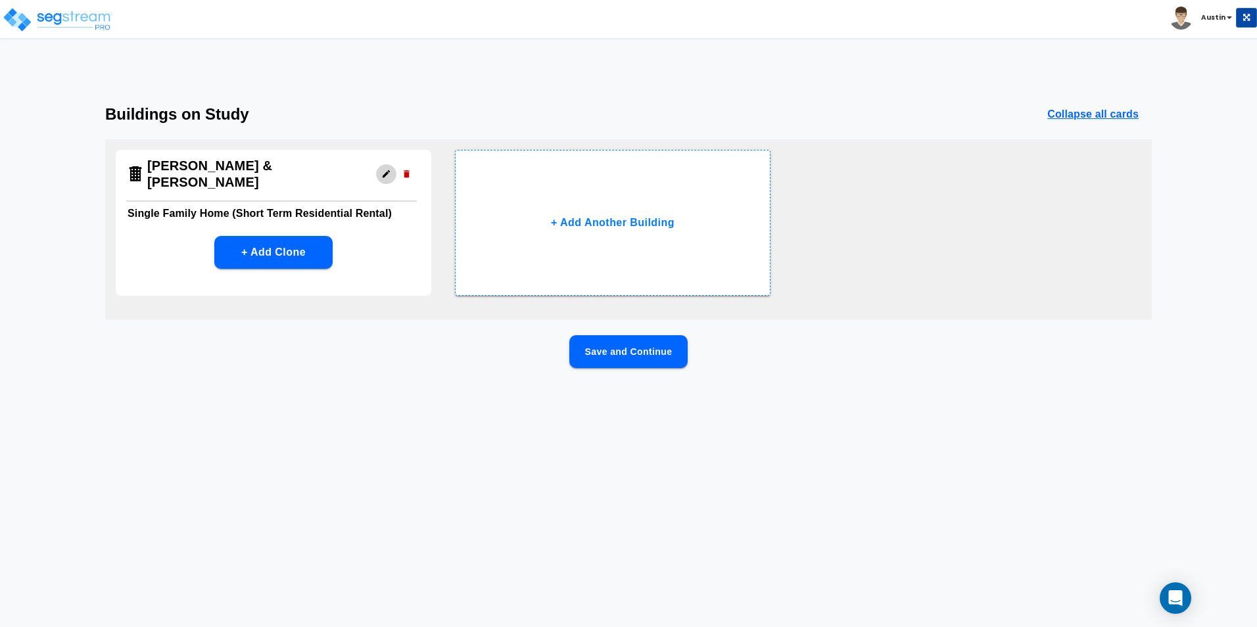
click at [391, 164] on button "button" at bounding box center [386, 174] width 20 height 20
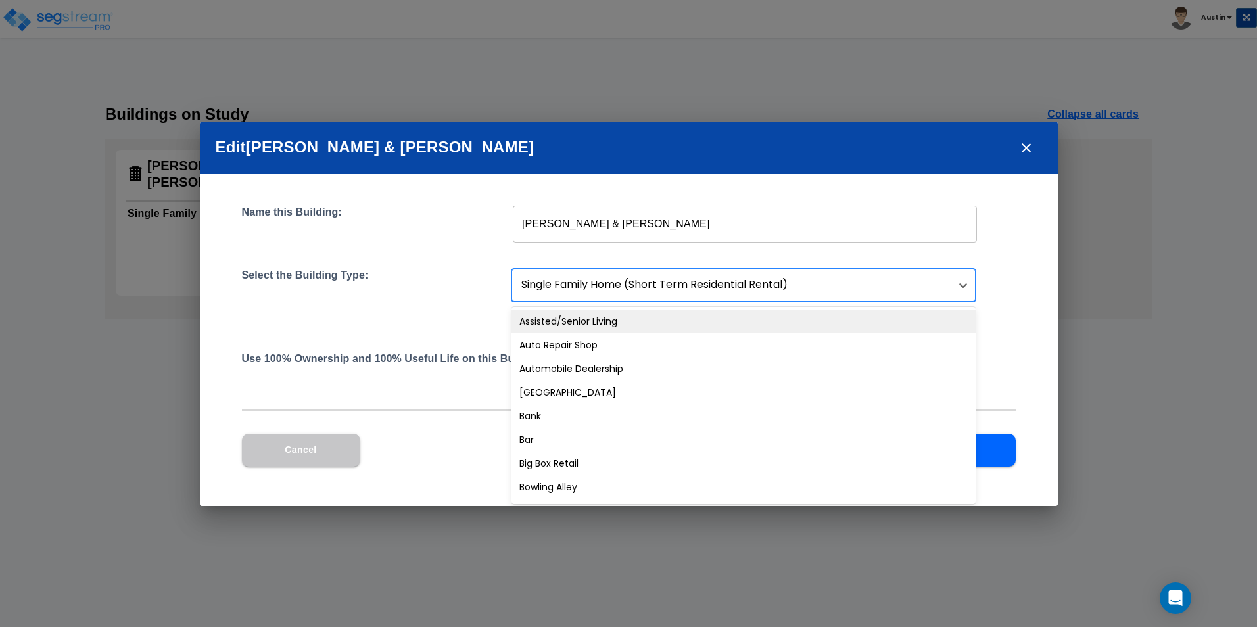
click at [824, 290] on div at bounding box center [732, 285] width 423 height 18
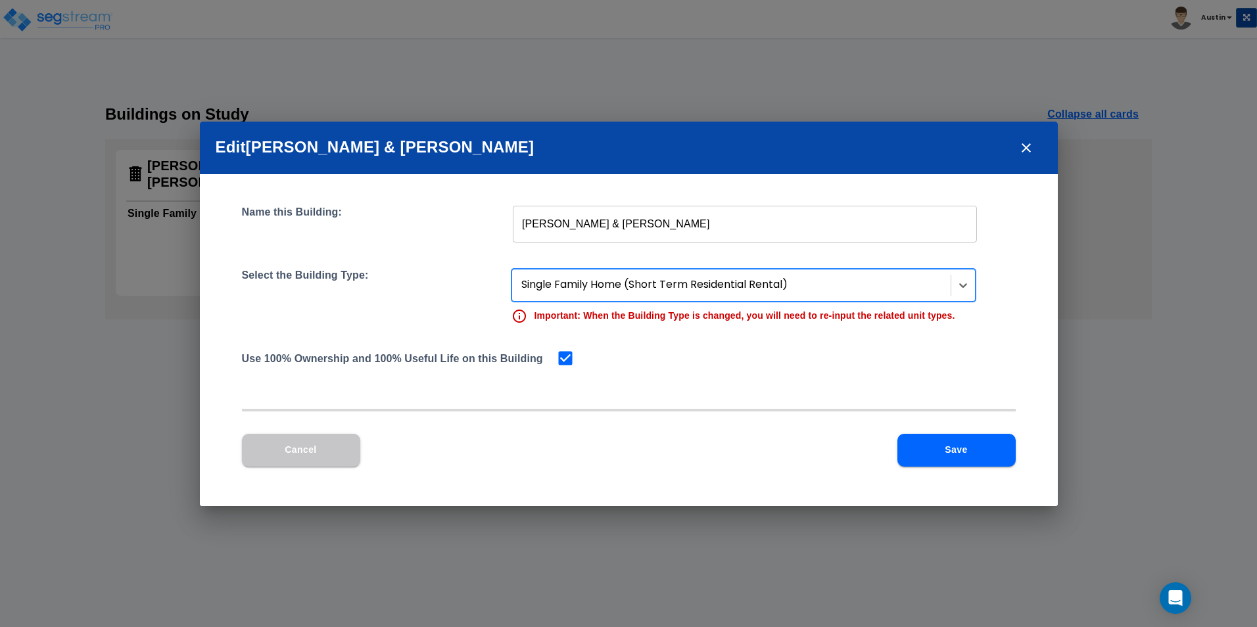
click at [824, 283] on div at bounding box center [732, 285] width 423 height 18
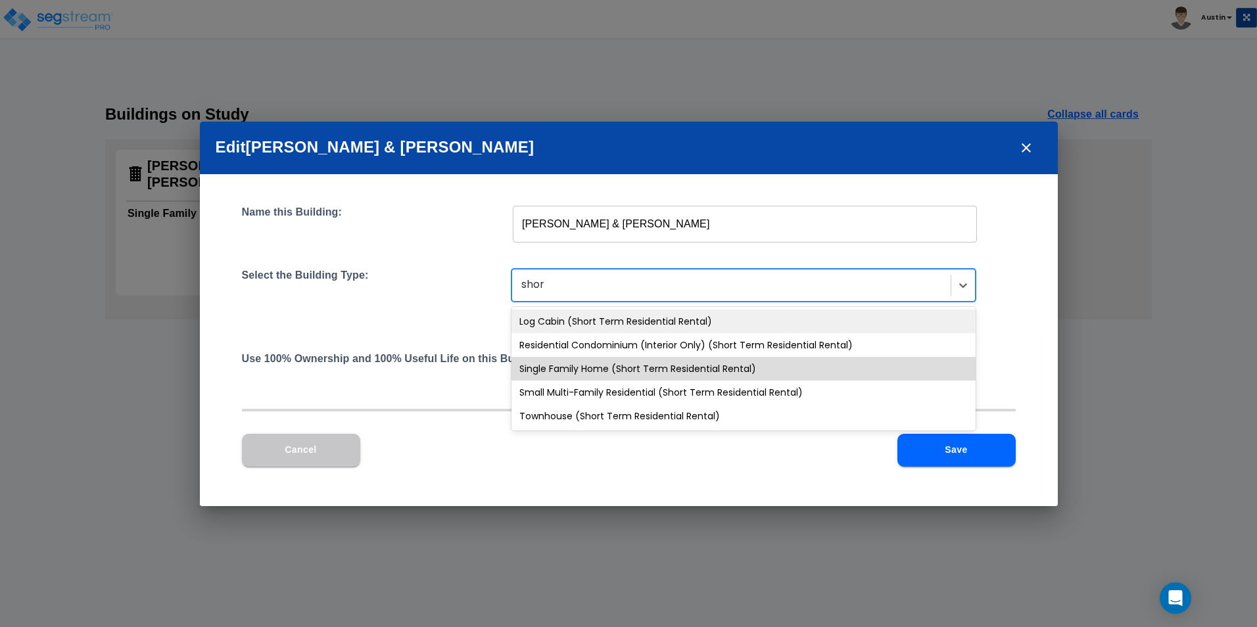
type input "short"
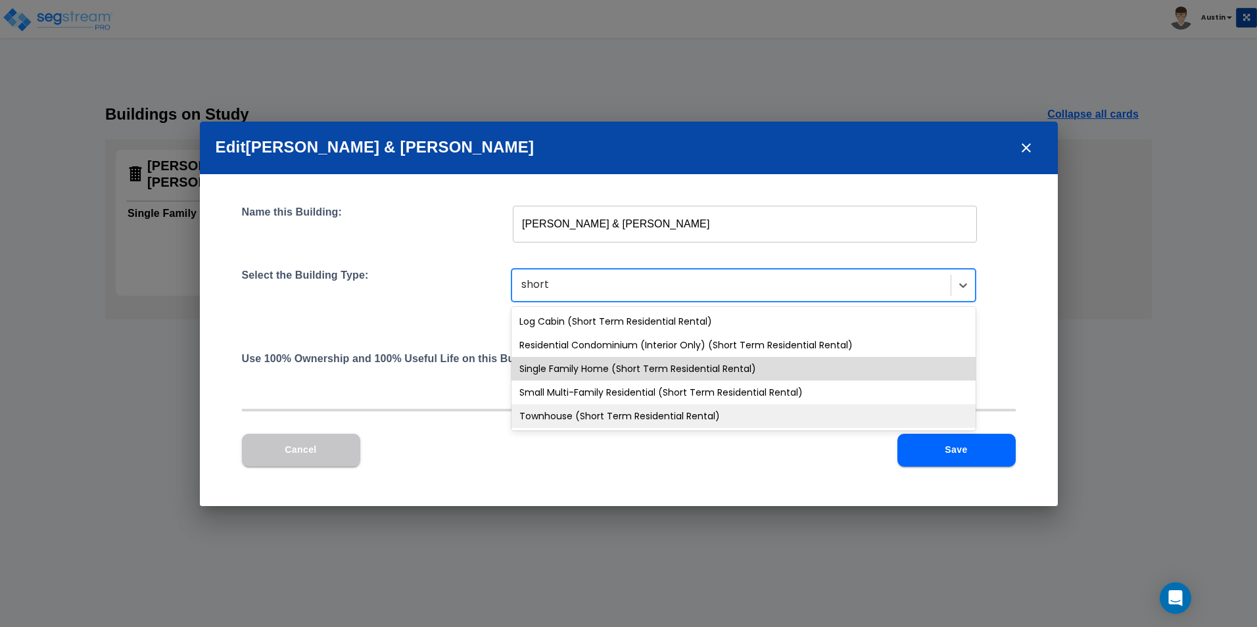
click at [676, 419] on div "Townhouse (Short Term Residential Rental)" at bounding box center [743, 416] width 464 height 24
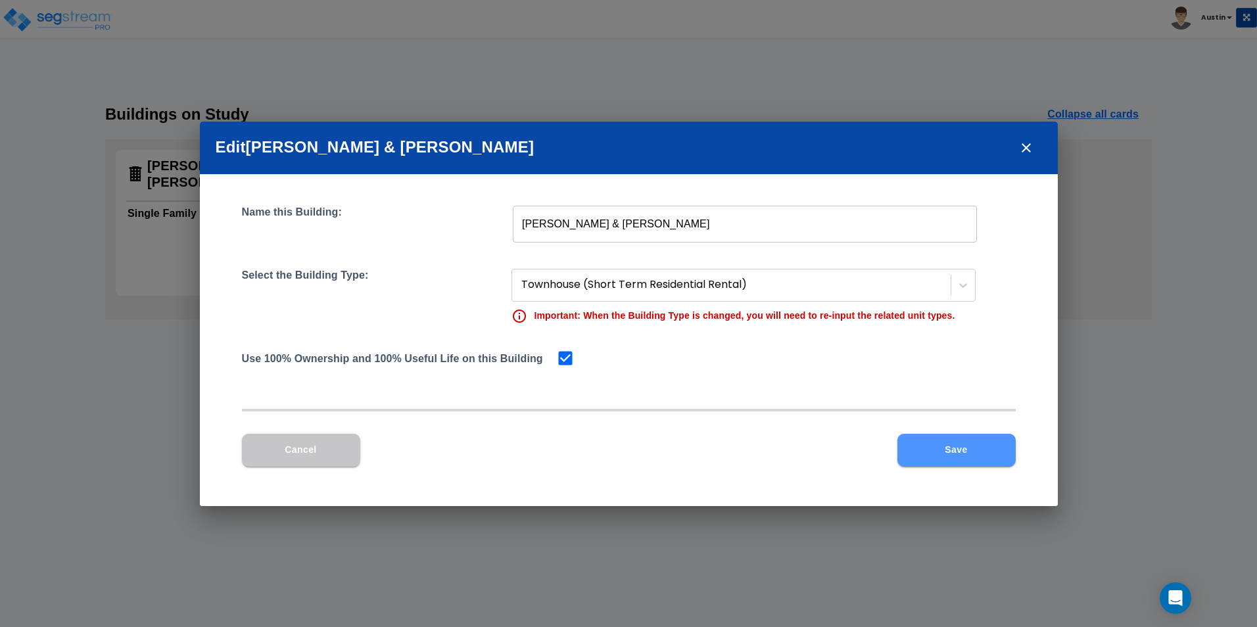
click at [955, 455] on button "Save" at bounding box center [956, 450] width 118 height 33
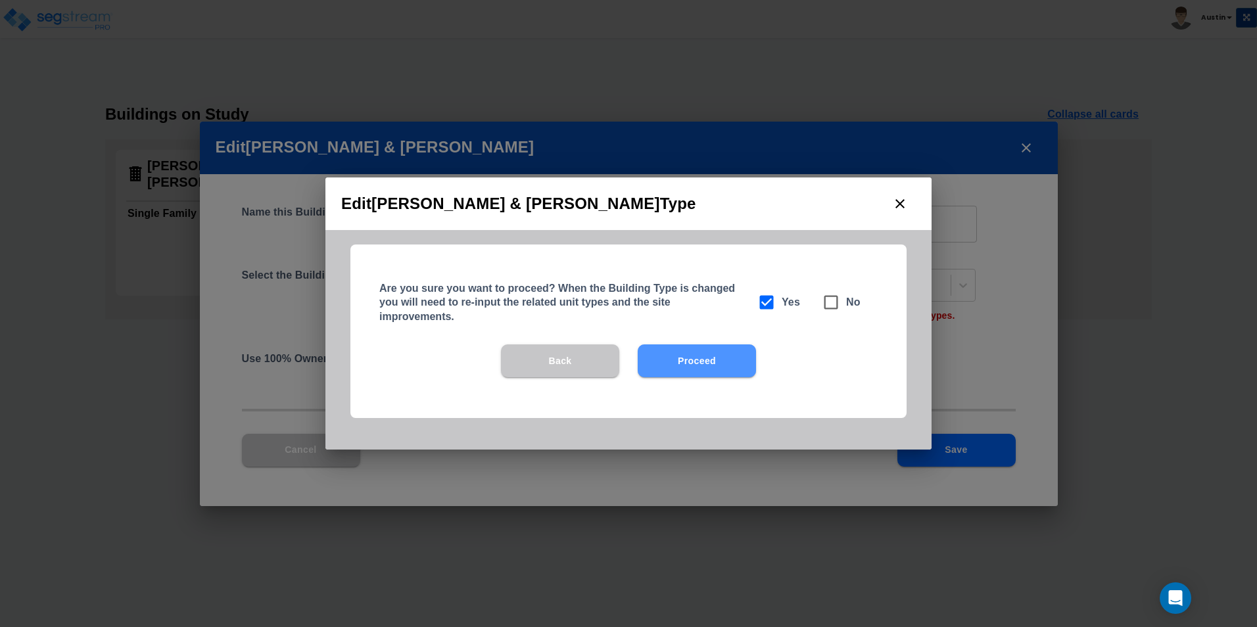
click at [703, 348] on button "Proceed" at bounding box center [697, 360] width 118 height 33
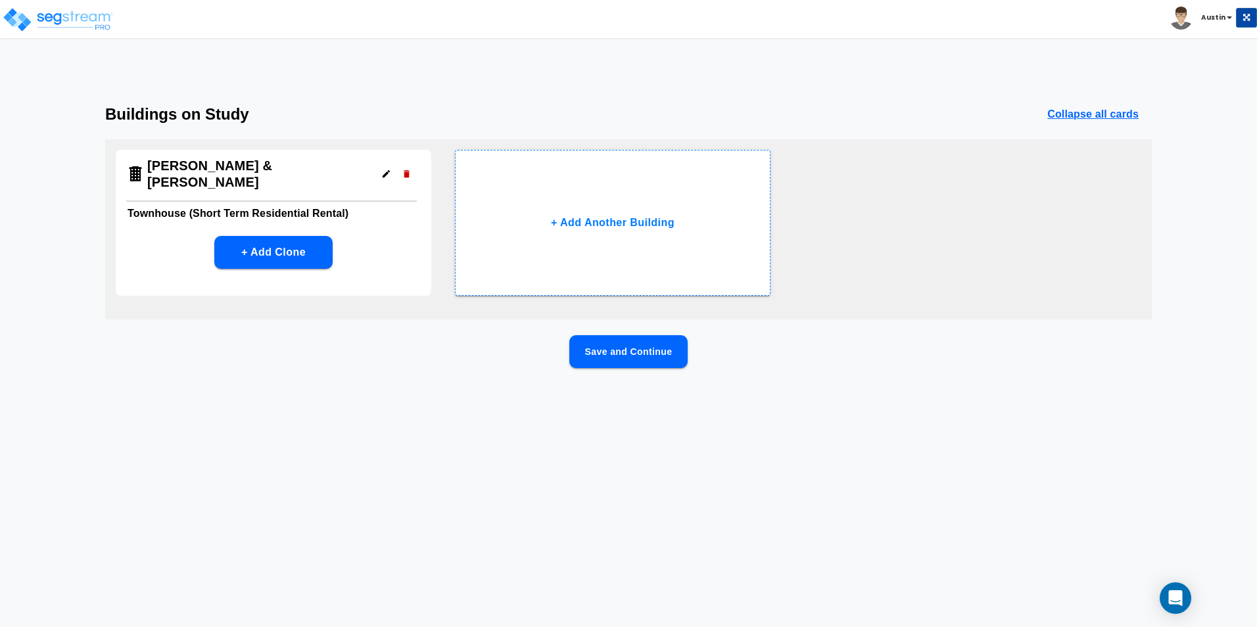
click at [623, 348] on button "Save and Continue" at bounding box center [628, 351] width 118 height 33
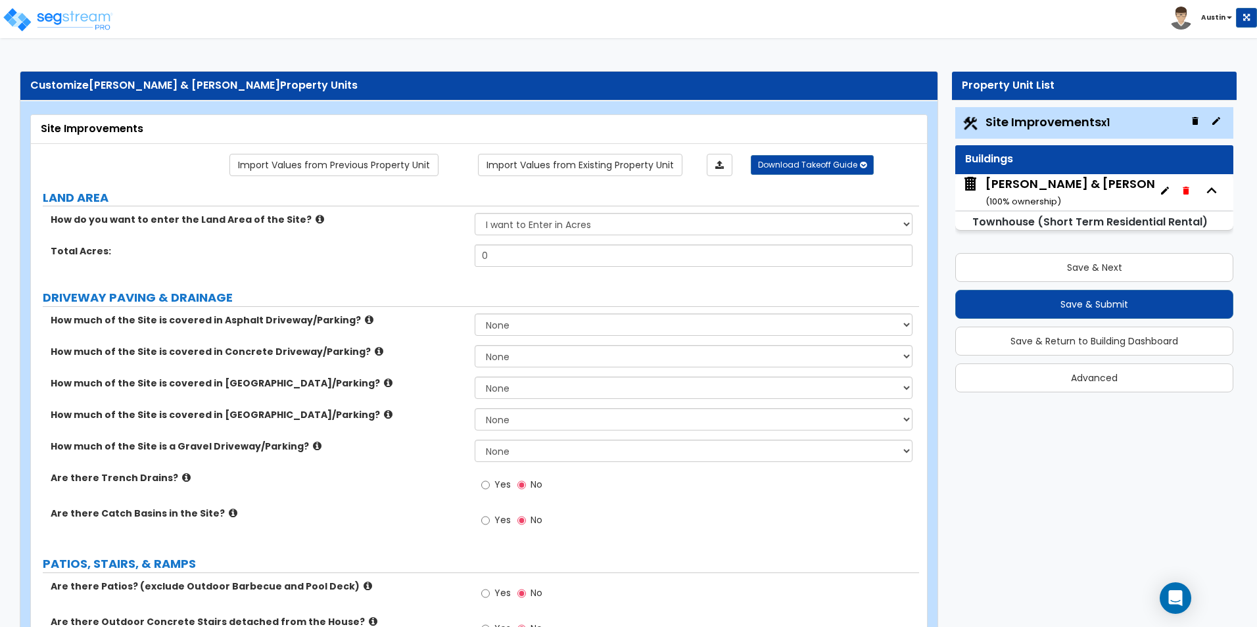
click at [503, 388] on select "None I want to Enter an Approximate Percentage I want to Enter the Square Foota…" at bounding box center [693, 388] width 437 height 22
select select "2"
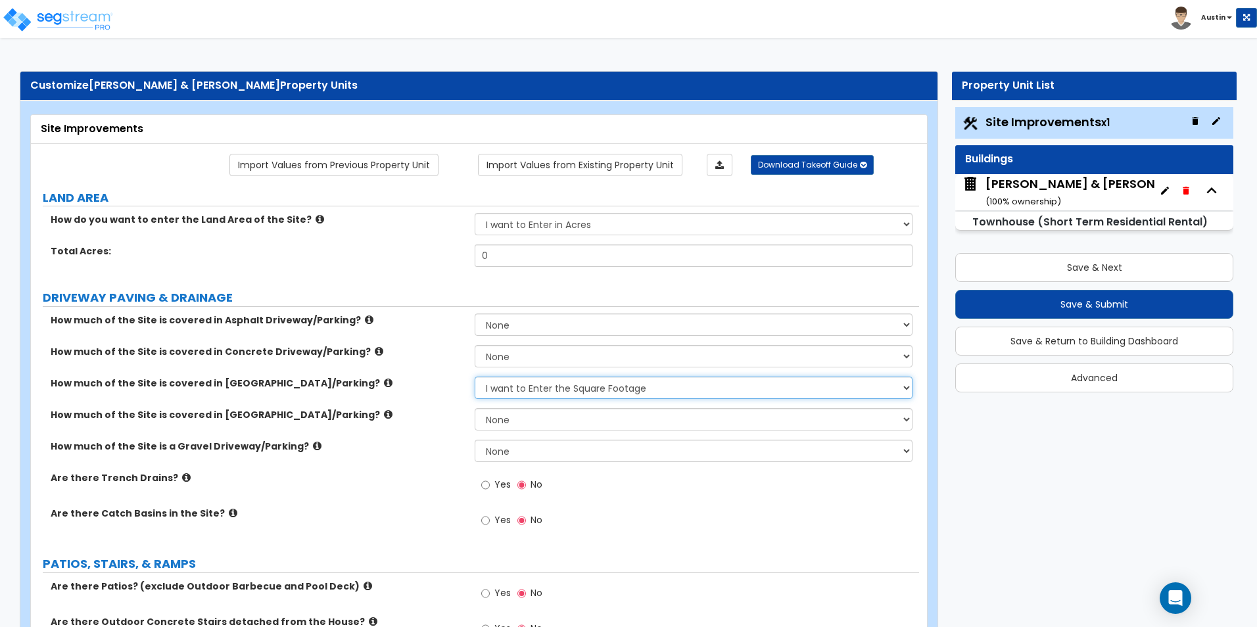
click at [475, 377] on select "None I want to Enter an Approximate Percentage I want to Enter the Square Foota…" at bounding box center [693, 388] width 437 height 22
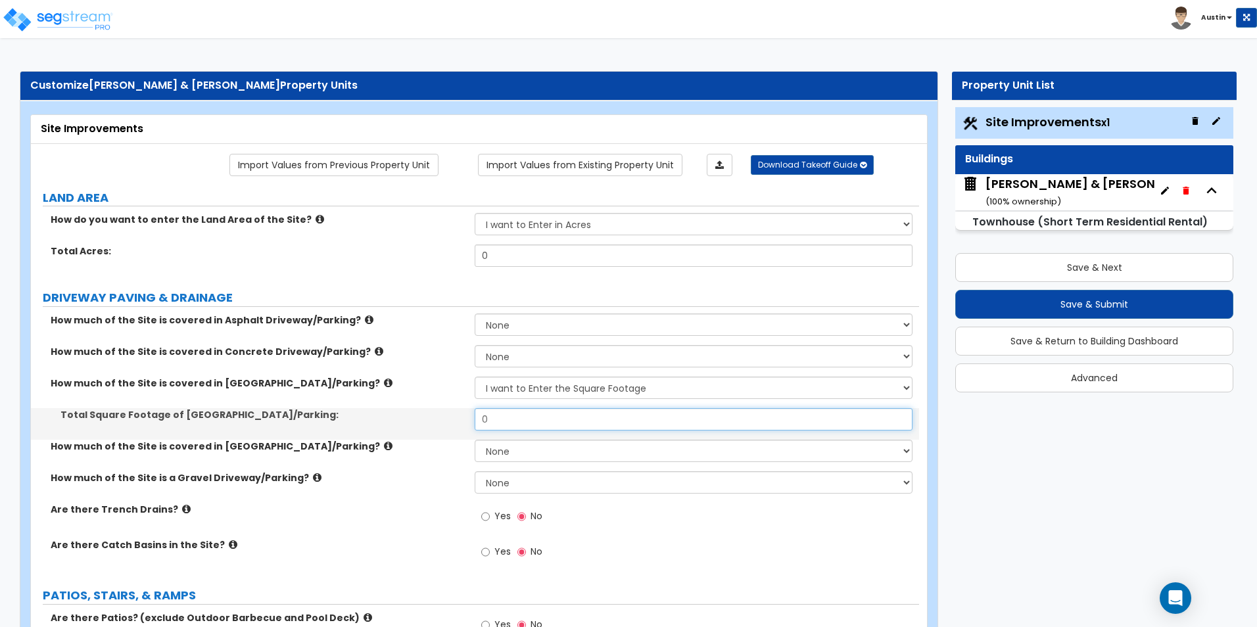
click at [540, 414] on input "0" at bounding box center [693, 419] width 437 height 22
type input "400"
click at [379, 408] on label "Total Square Footage of [GEOGRAPHIC_DATA]/Parking:" at bounding box center [262, 414] width 404 height 13
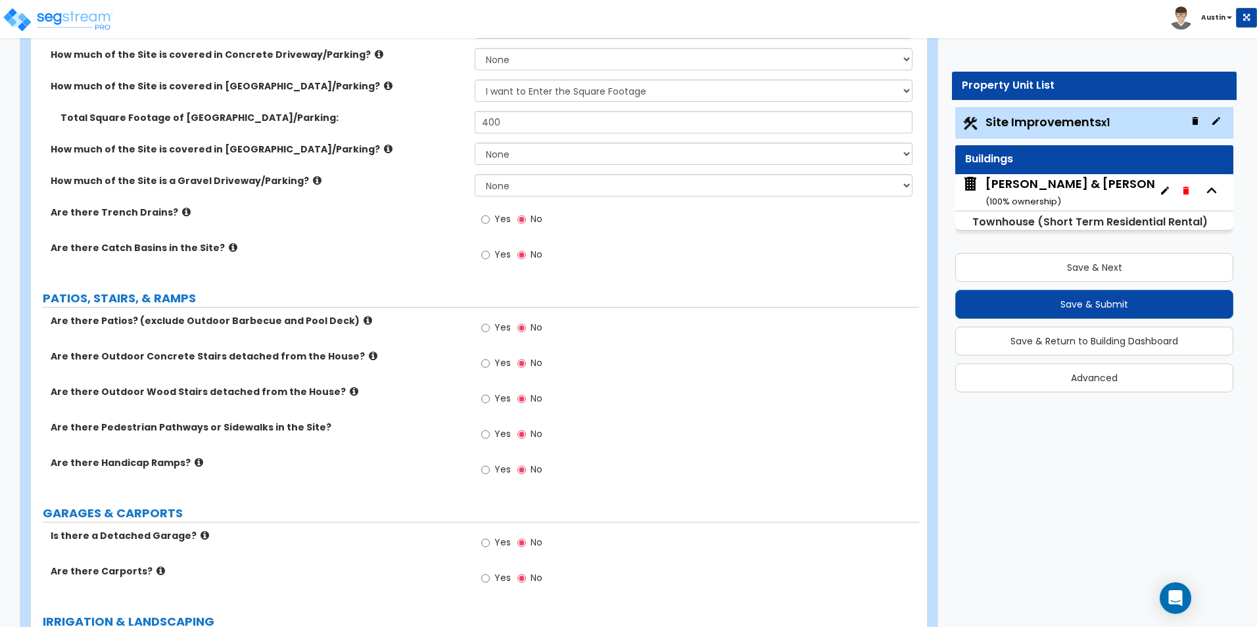
scroll to position [329, 0]
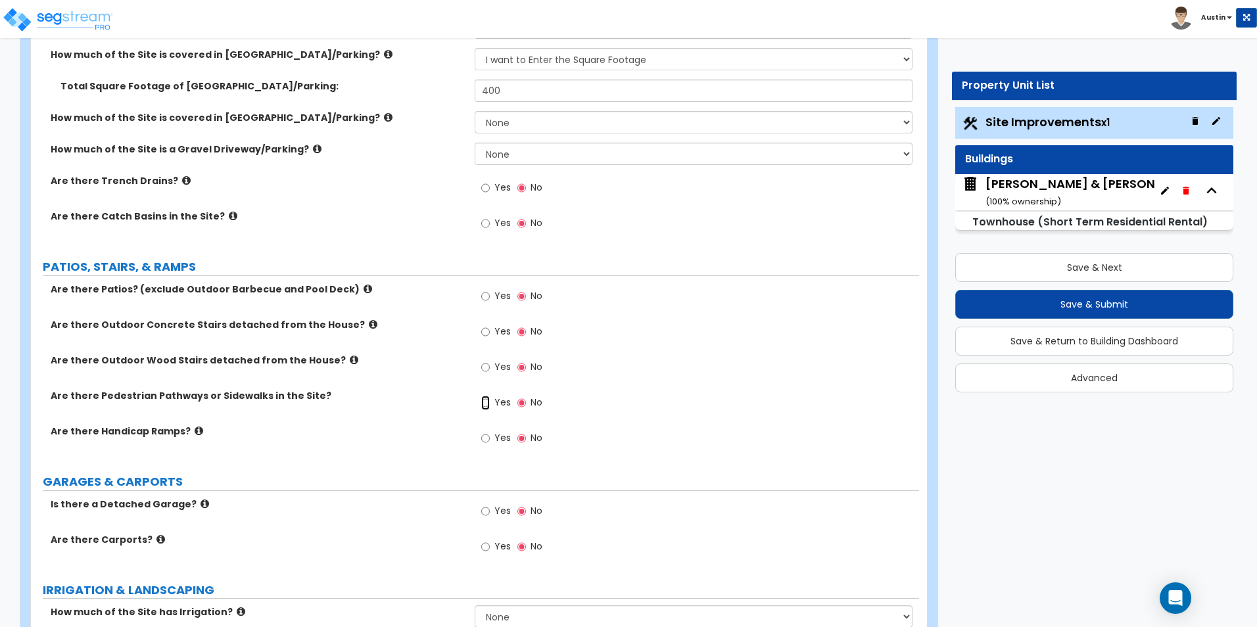
click at [490, 404] on input "Yes" at bounding box center [485, 403] width 9 height 14
radio input "true"
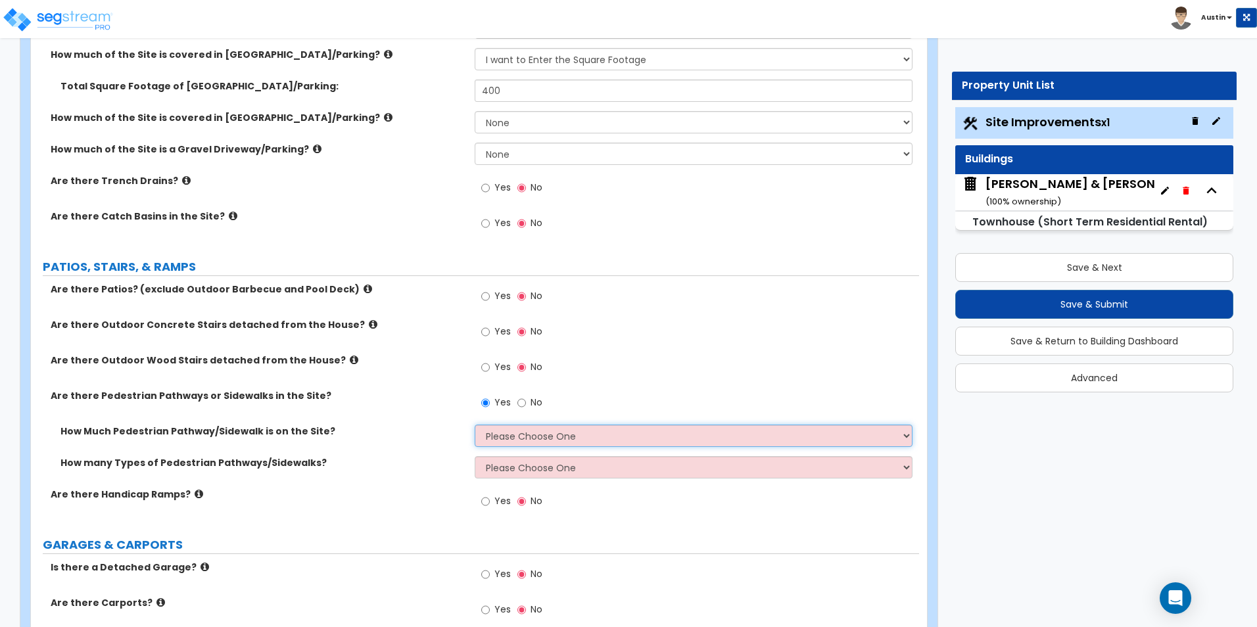
click at [512, 436] on select "Please Choose One I Don't Know, Please Estimate For Me Enter Linear Footage" at bounding box center [693, 436] width 437 height 22
select select "2"
click at [475, 425] on select "Please Choose One I Don't Know, Please Estimate For Me Enter Linear Footage" at bounding box center [693, 436] width 437 height 22
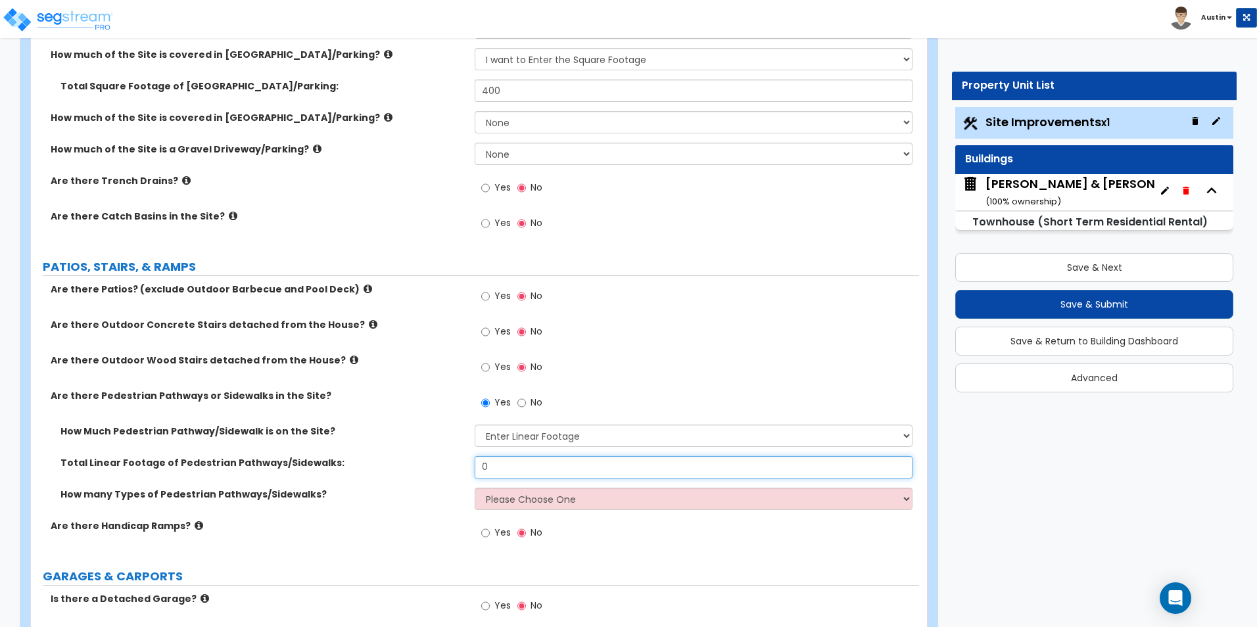
click at [541, 467] on input "0" at bounding box center [693, 467] width 437 height 22
type input "20"
click at [521, 498] on select "Please Choose One 1 2 3" at bounding box center [693, 499] width 437 height 22
select select "1"
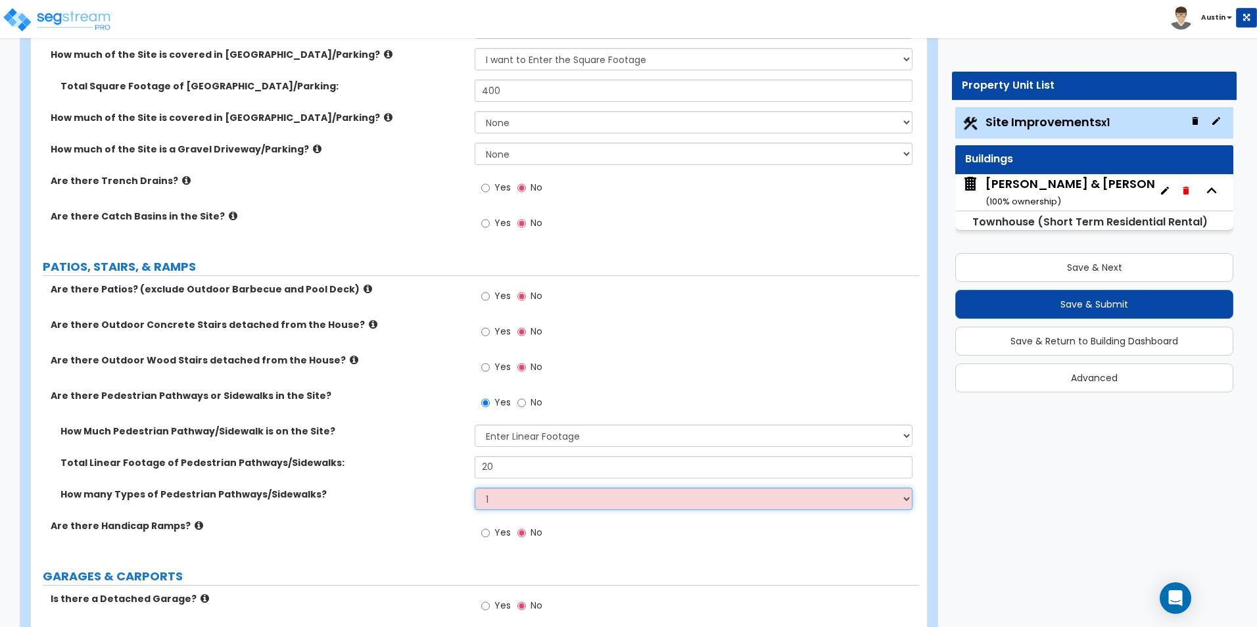
click at [475, 488] on select "Please Choose One 1 2 3" at bounding box center [693, 499] width 437 height 22
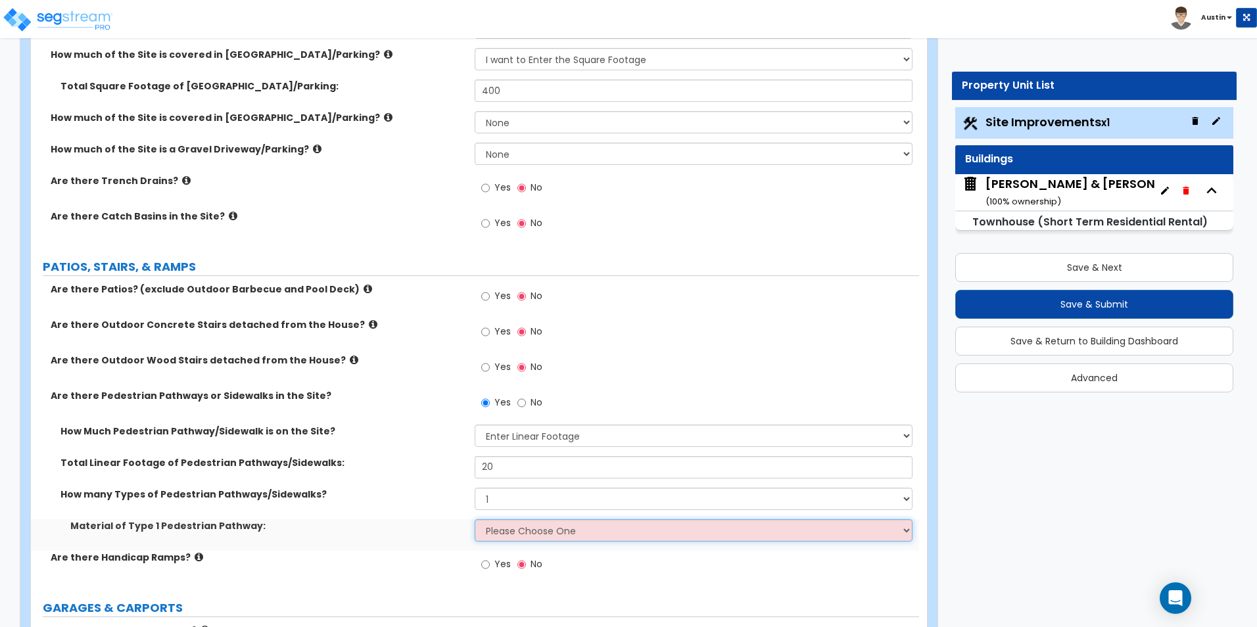
click at [505, 532] on select "Please Choose One Bare Concrete Stamped Concrete Brick Pavers Stone Pavers Wood…" at bounding box center [693, 530] width 437 height 22
select select "1"
click at [475, 519] on select "Please Choose One Bare Concrete Stamped Concrete Brick Pavers Stone Pavers Wood…" at bounding box center [693, 530] width 437 height 22
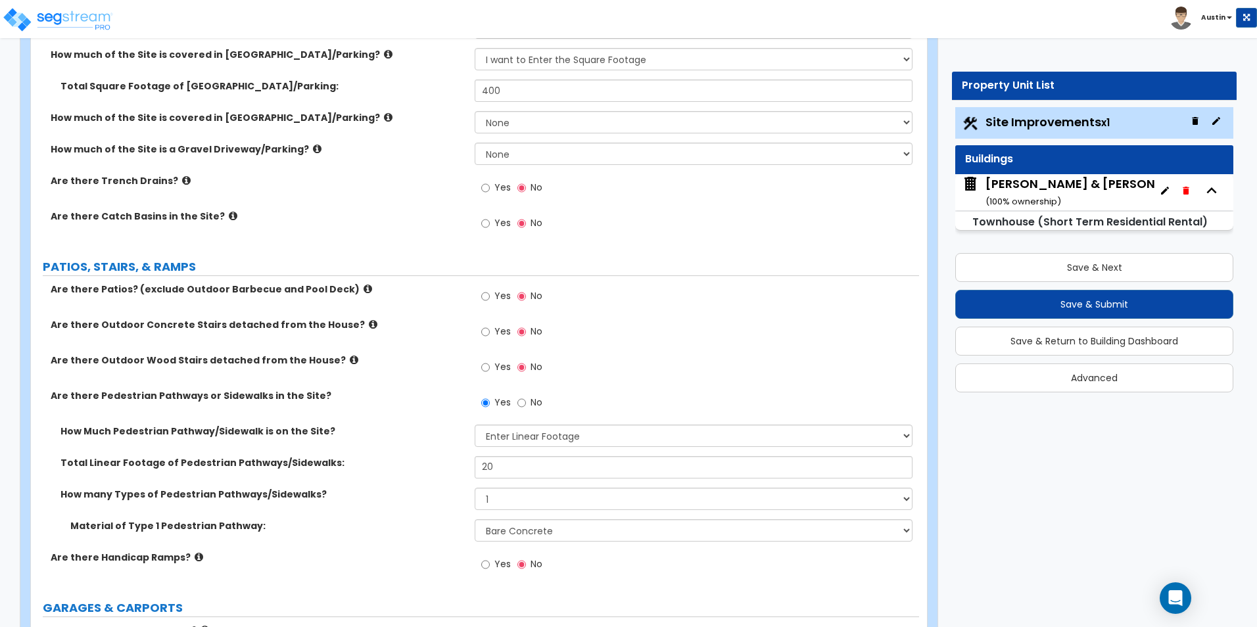
click at [365, 406] on div "Are there Pedestrian Pathways or Sidewalks in the Site? Yes No" at bounding box center [475, 406] width 888 height 35
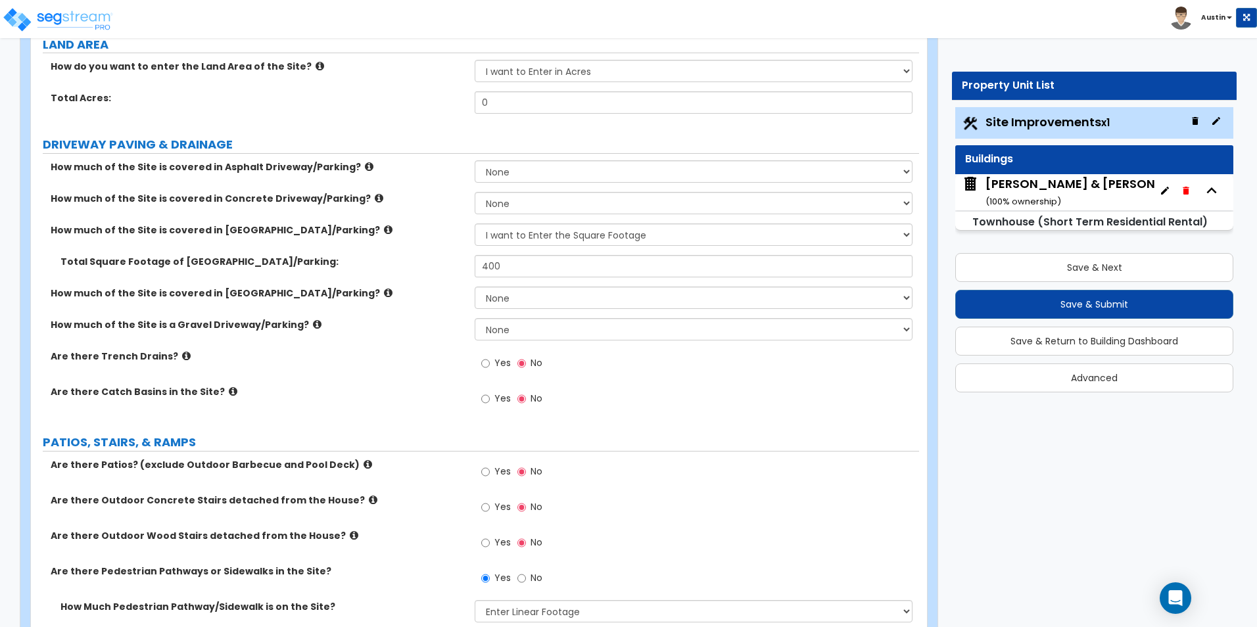
scroll to position [131, 0]
